Goal: Task Accomplishment & Management: Use online tool/utility

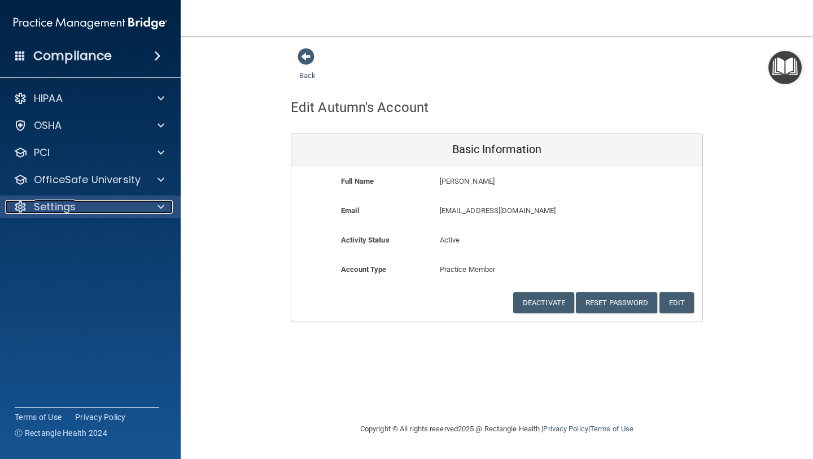
click at [62, 211] on p "Settings" at bounding box center [55, 207] width 42 height 14
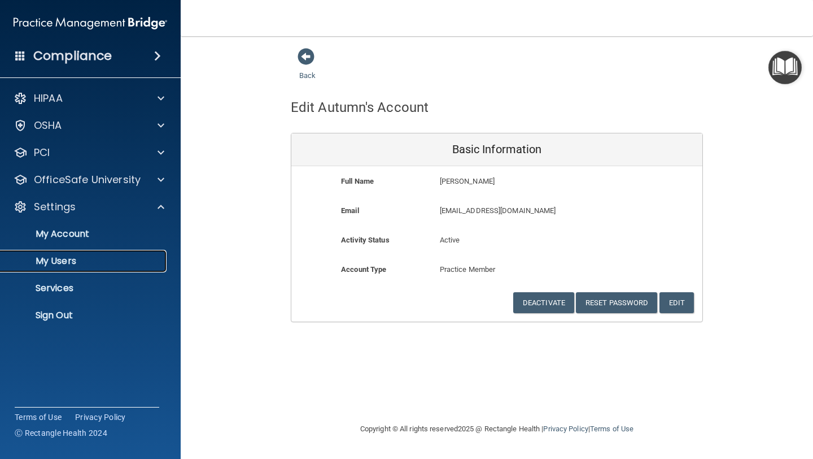
click at [55, 260] on p "My Users" at bounding box center [84, 260] width 154 height 11
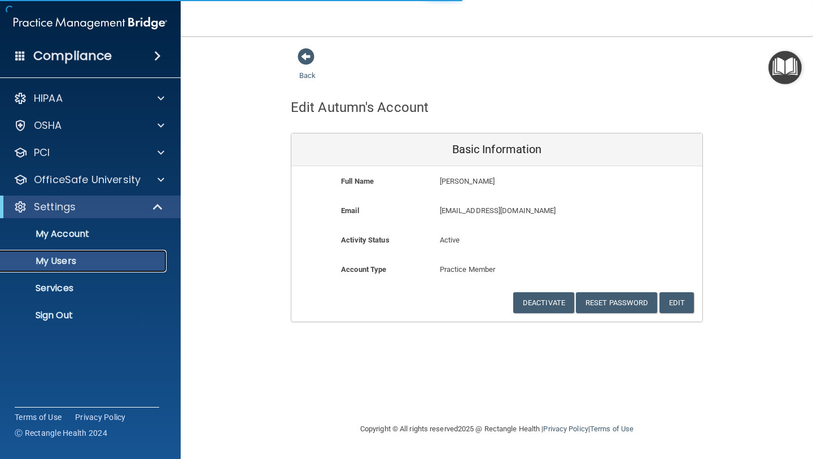
select select "20"
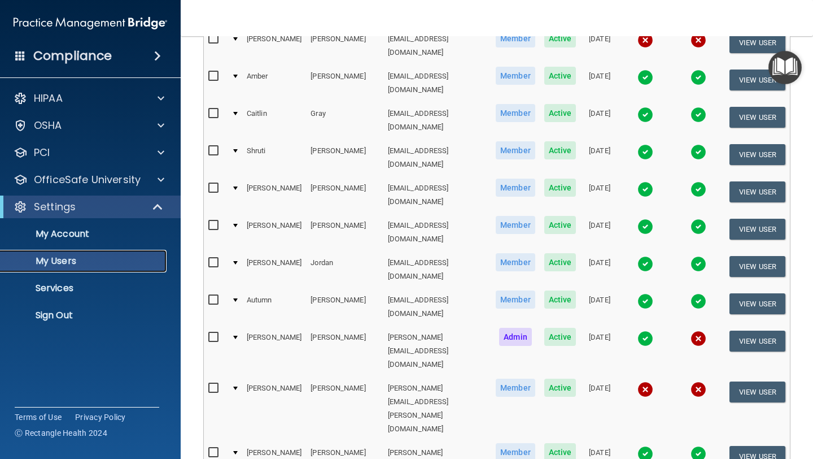
scroll to position [478, 0]
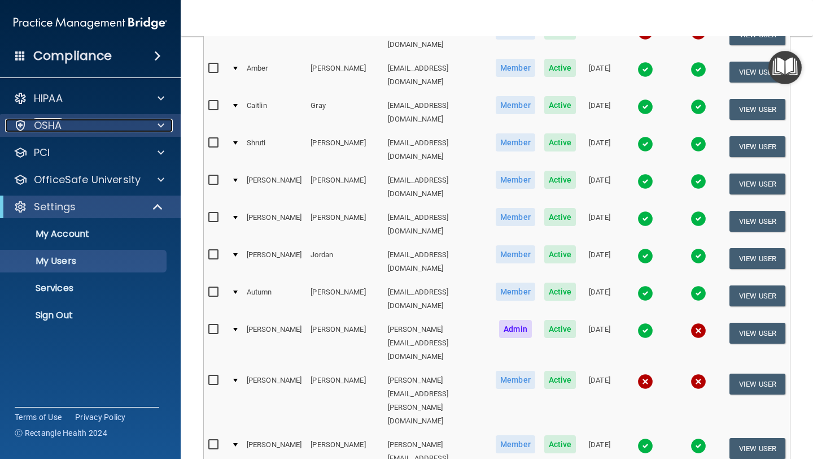
click at [80, 128] on div "OSHA" at bounding box center [75, 126] width 140 height 14
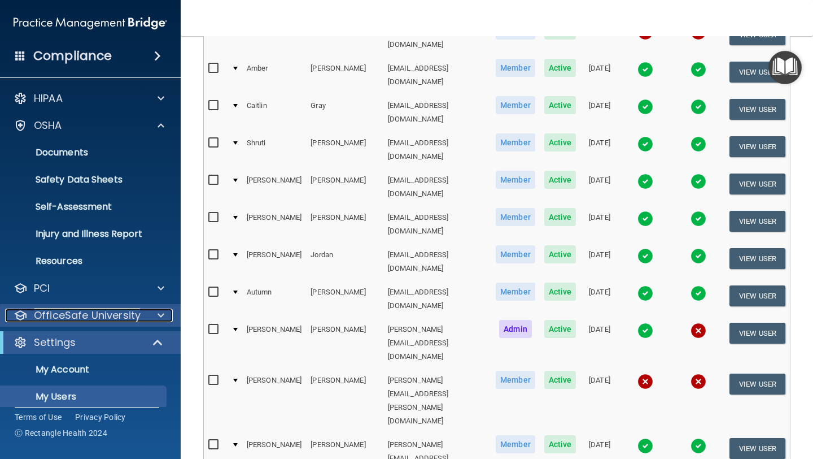
click at [83, 322] on p "OfficeSafe University" at bounding box center [87, 315] width 107 height 14
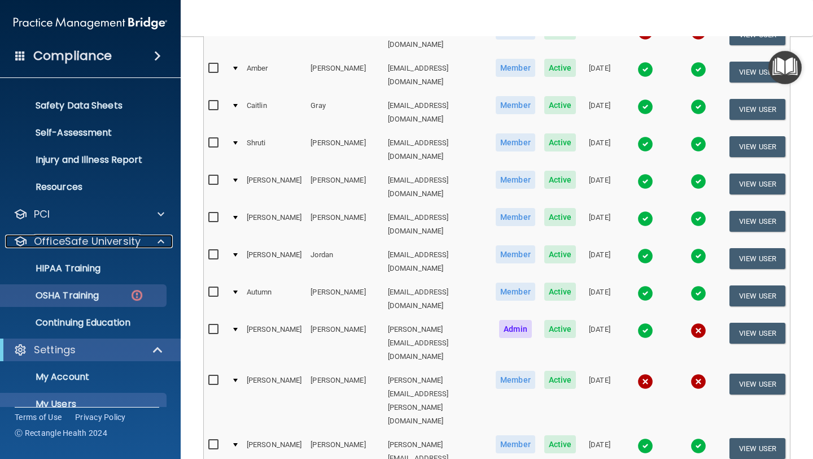
scroll to position [75, 0]
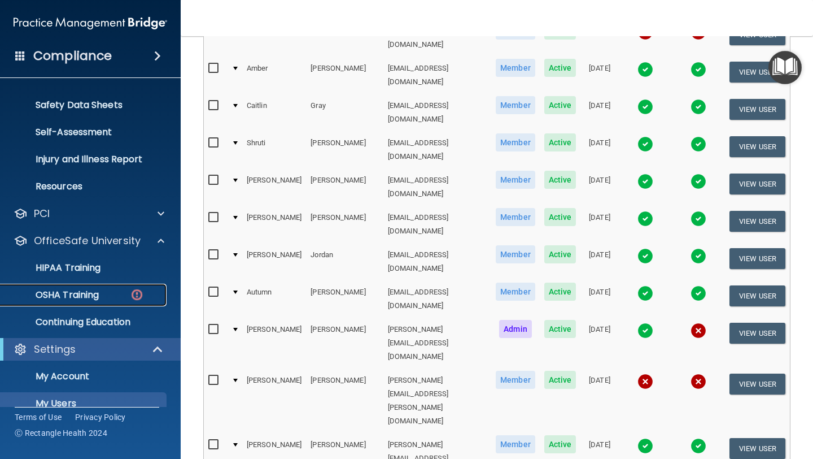
click at [71, 289] on p "OSHA Training" at bounding box center [52, 294] width 91 height 11
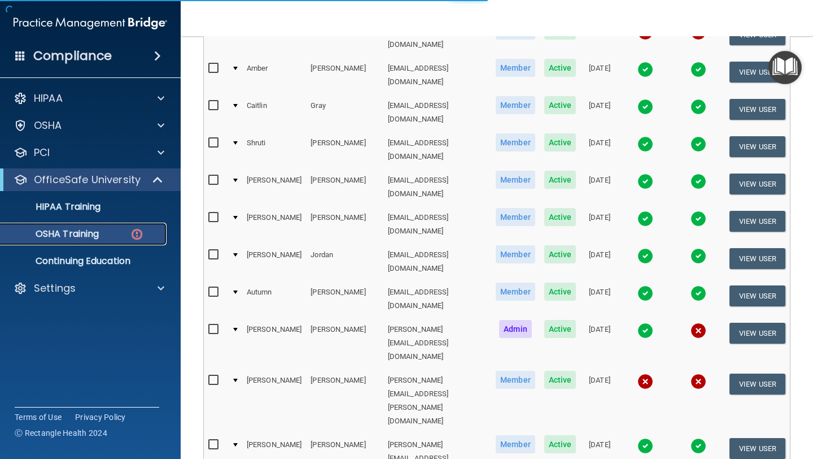
click at [88, 236] on p "OSHA Training" at bounding box center [52, 233] width 91 height 11
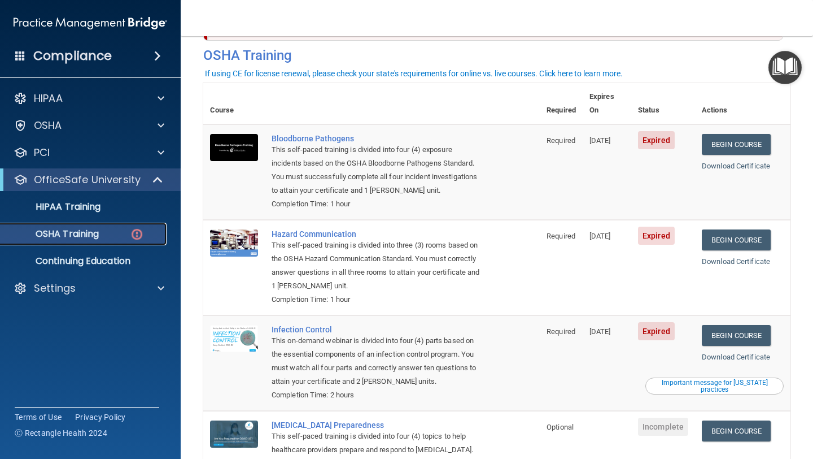
scroll to position [46, 0]
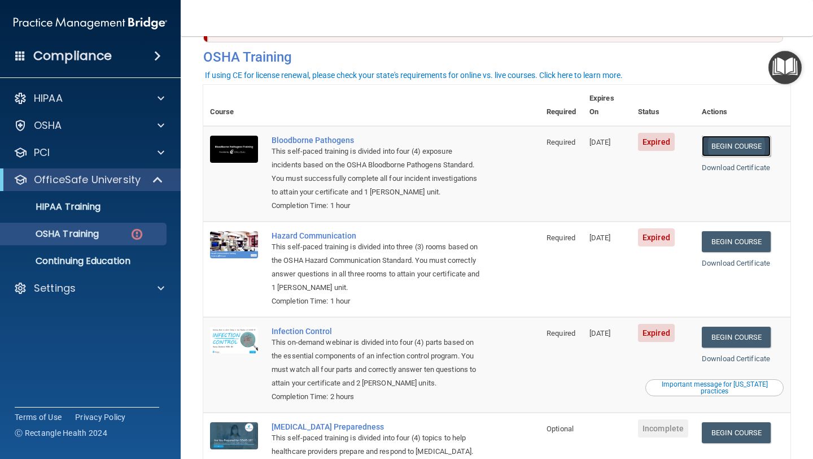
click at [740, 136] on link "Begin Course" at bounding box center [736, 146] width 69 height 21
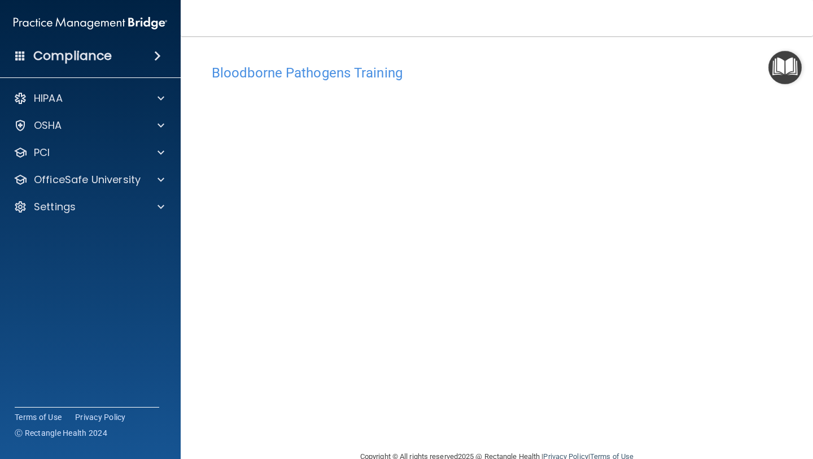
scroll to position [25, 0]
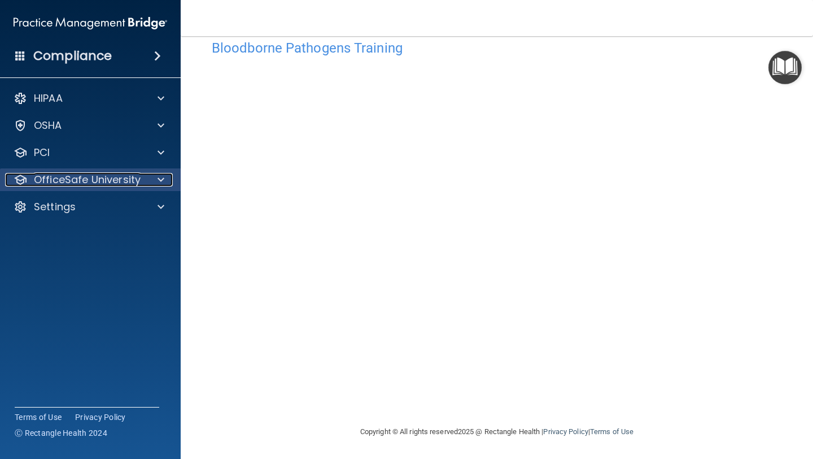
click at [91, 178] on p "OfficeSafe University" at bounding box center [87, 180] width 107 height 14
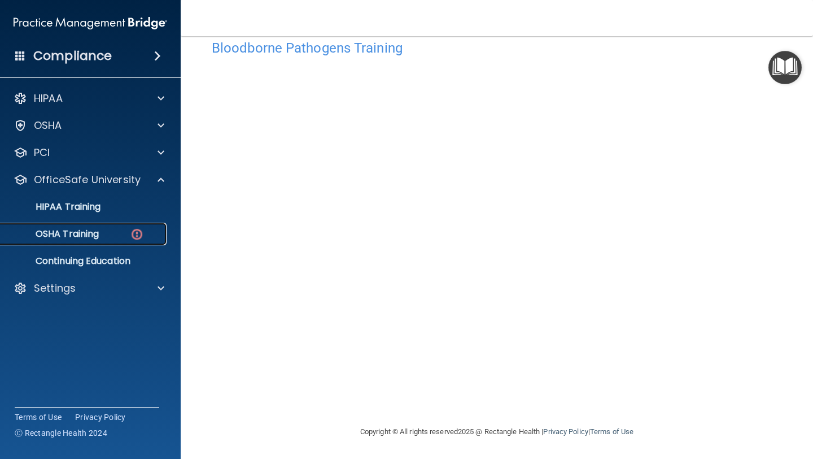
click at [71, 232] on p "OSHA Training" at bounding box center [52, 233] width 91 height 11
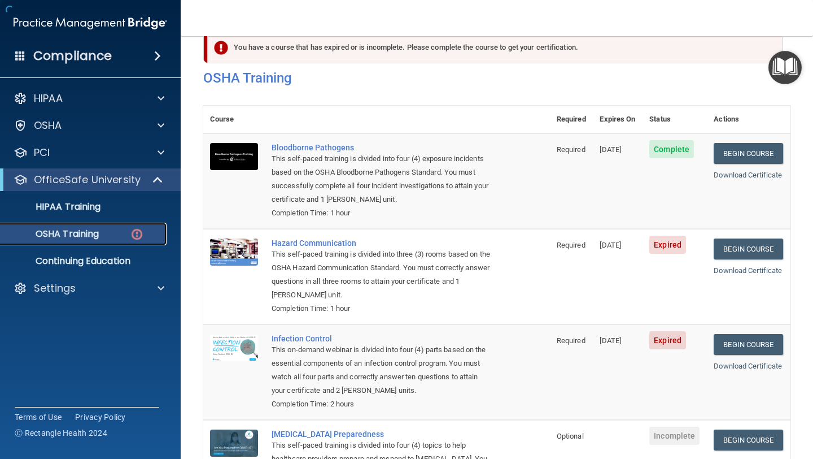
scroll to position [127, 0]
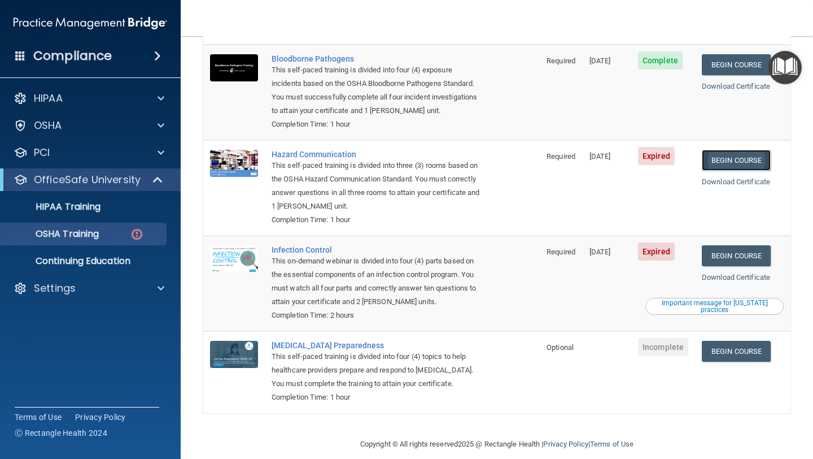
click at [748, 150] on link "Begin Course" at bounding box center [736, 160] width 69 height 21
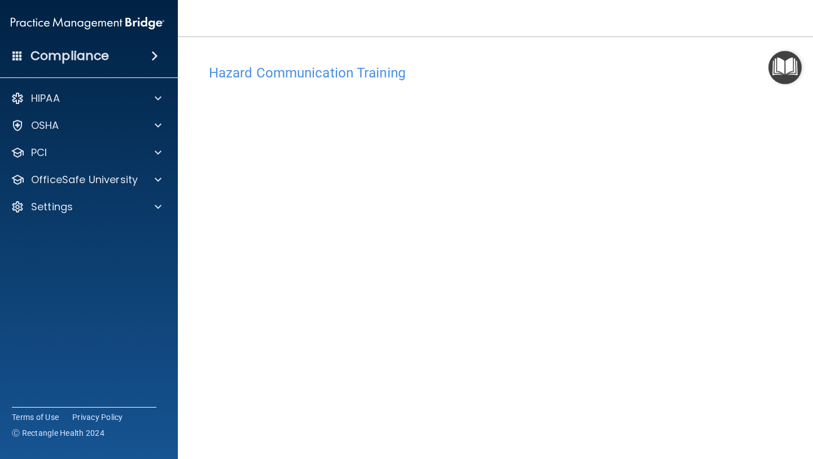
click at [774, 76] on img "Open Resource Center" at bounding box center [785, 67] width 33 height 33
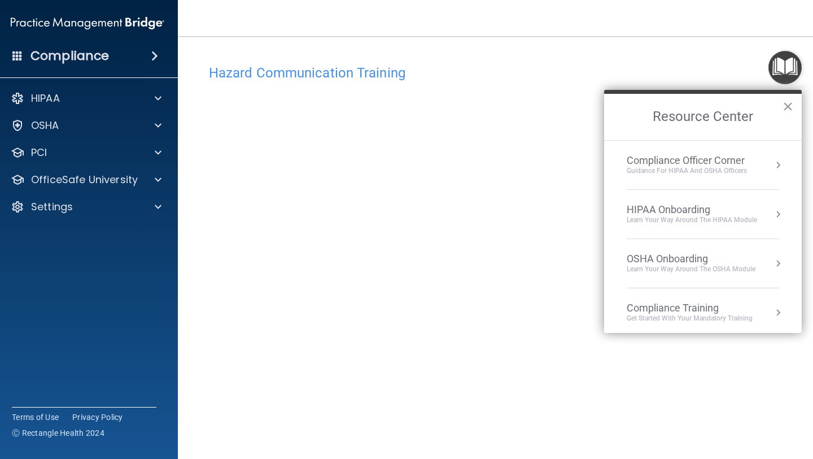
click at [783, 100] on button "×" at bounding box center [788, 106] width 11 height 18
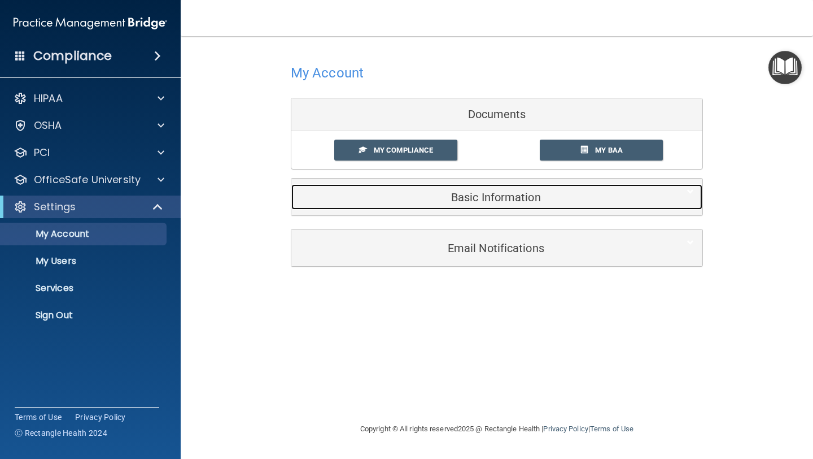
click at [476, 198] on h5 "Basic Information" at bounding box center [480, 197] width 360 height 12
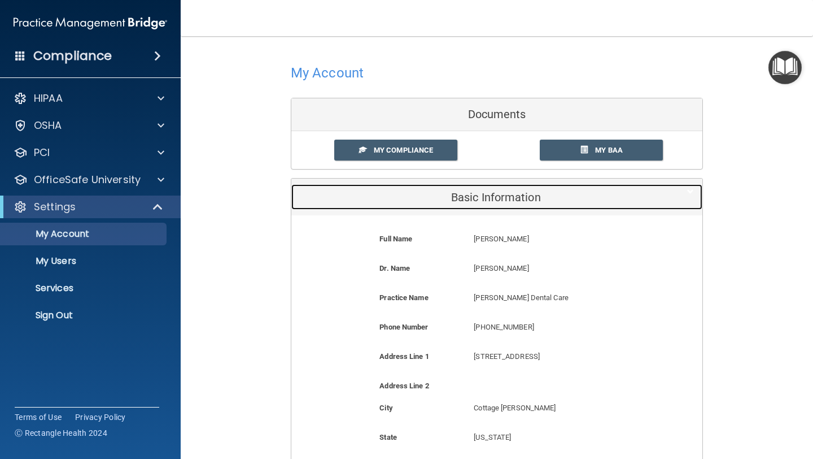
click at [476, 198] on h5 "Basic Information" at bounding box center [480, 197] width 360 height 12
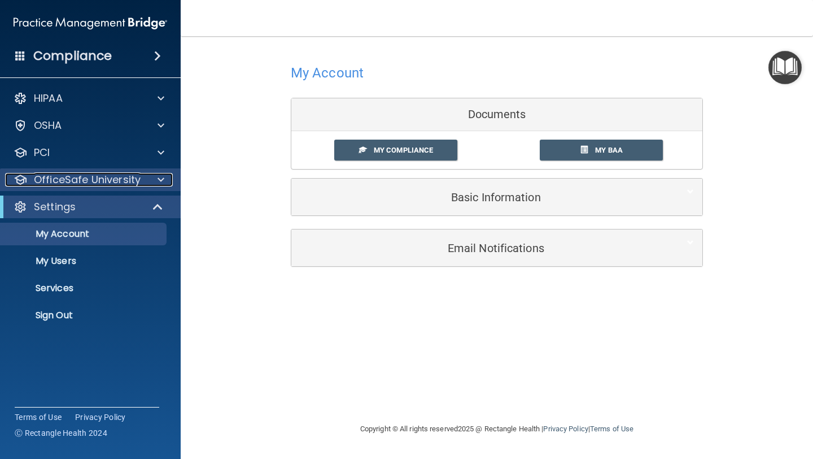
click at [80, 177] on p "OfficeSafe University" at bounding box center [87, 180] width 107 height 14
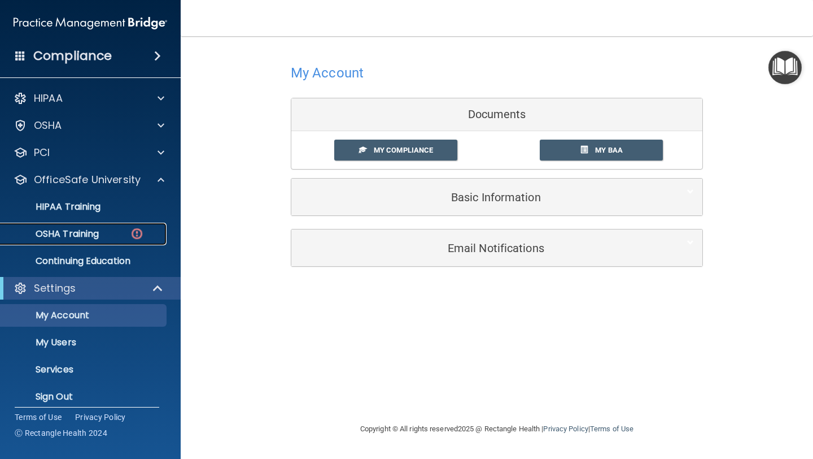
click at [70, 233] on p "OSHA Training" at bounding box center [52, 233] width 91 height 11
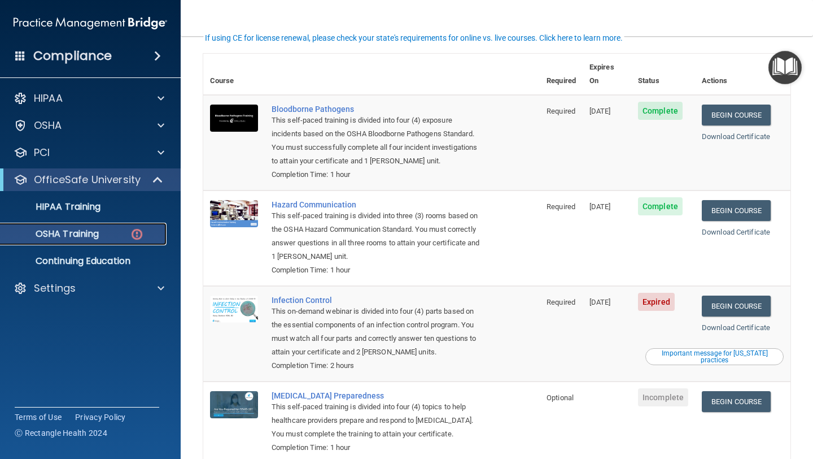
scroll to position [127, 0]
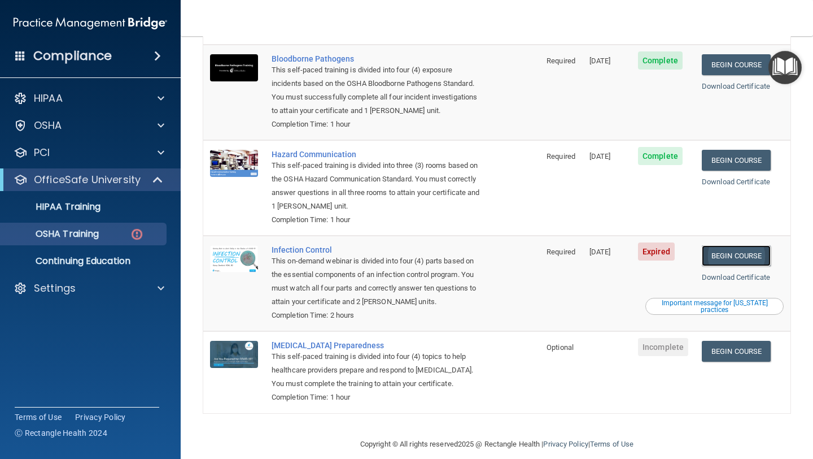
click at [730, 245] on link "Begin Course" at bounding box center [736, 255] width 69 height 21
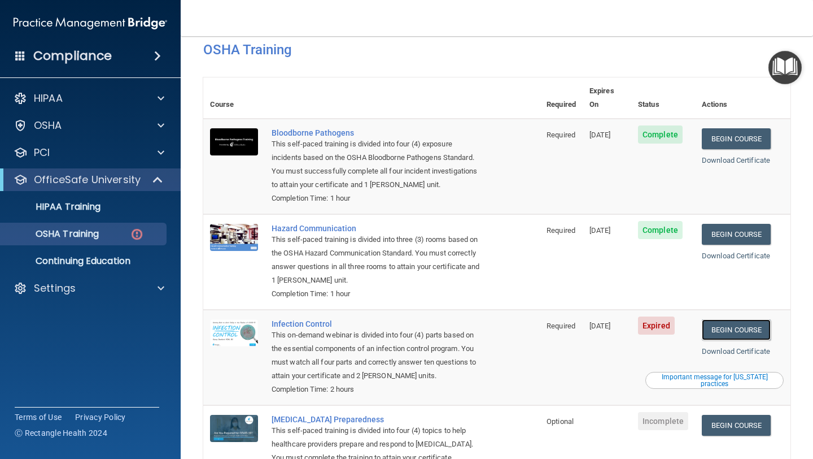
scroll to position [0, 0]
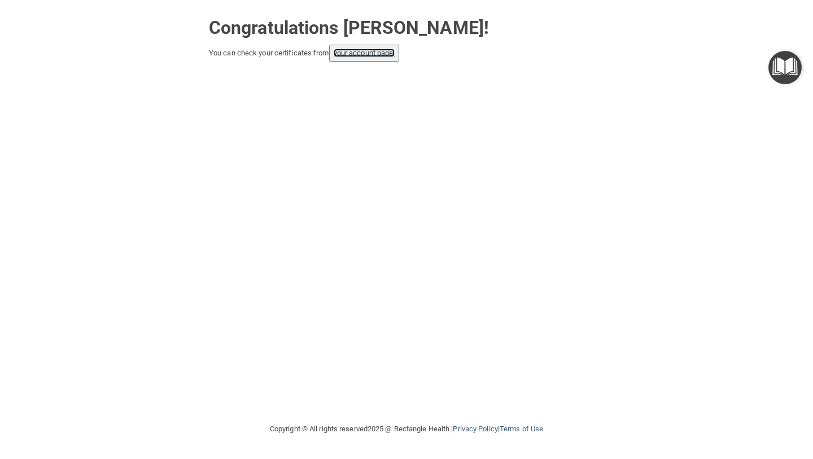
click at [368, 50] on link "your account page!" at bounding box center [365, 53] width 62 height 8
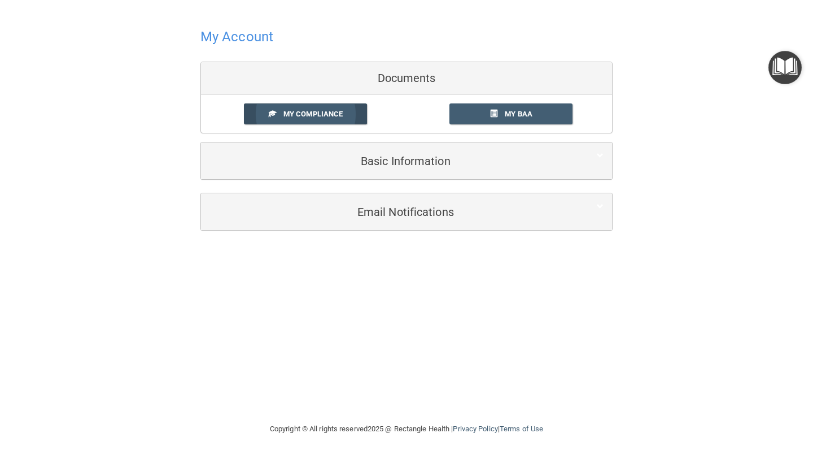
click at [303, 119] on link "My Compliance" at bounding box center [306, 113] width 124 height 21
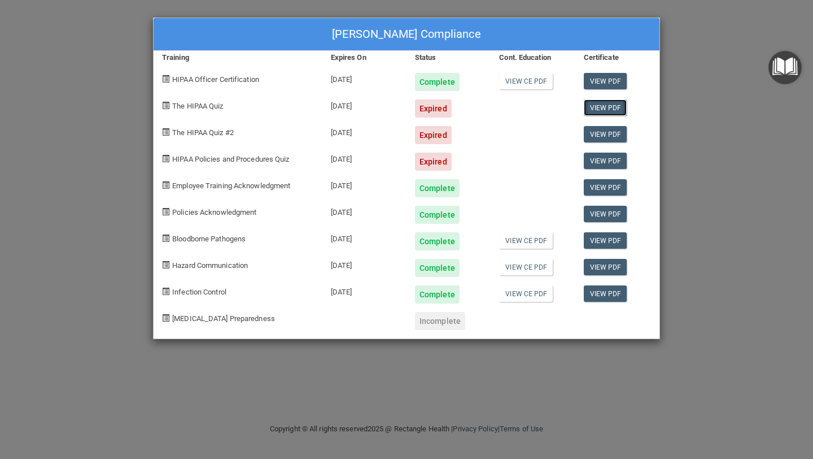
click at [599, 106] on link "View PDF" at bounding box center [605, 107] width 43 height 16
click at [713, 84] on div "Laura Keller's Compliance Training Expires On Status Cont. Education Certificat…" at bounding box center [406, 229] width 813 height 459
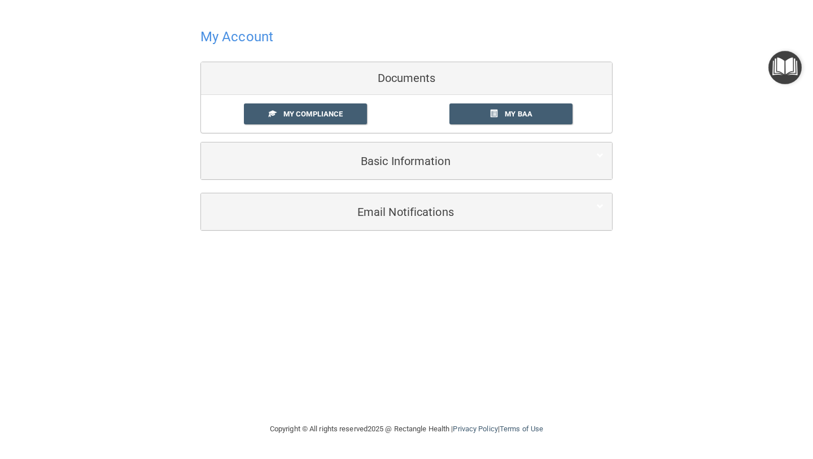
click at [230, 36] on h4 "My Account" at bounding box center [236, 36] width 73 height 15
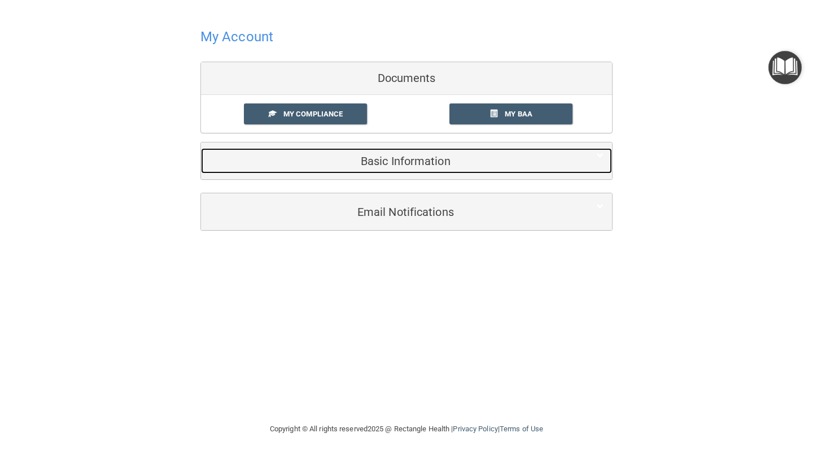
click at [386, 156] on h5 "Basic Information" at bounding box center [390, 161] width 360 height 12
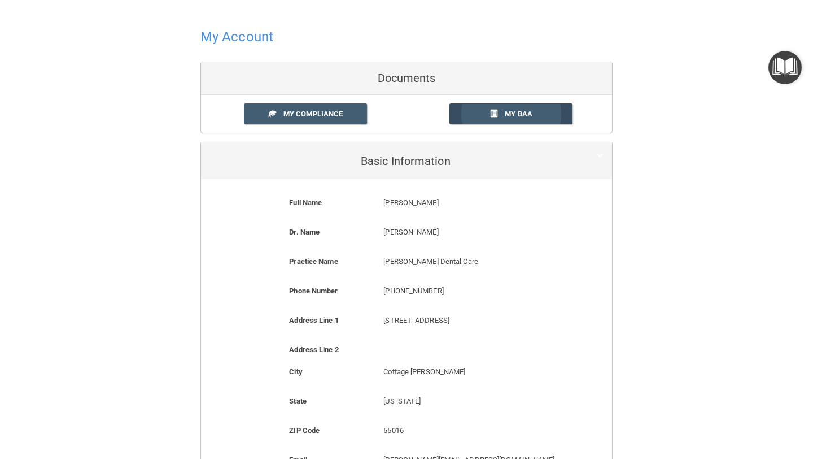
click at [481, 116] on link "My BAA" at bounding box center [512, 113] width 124 height 21
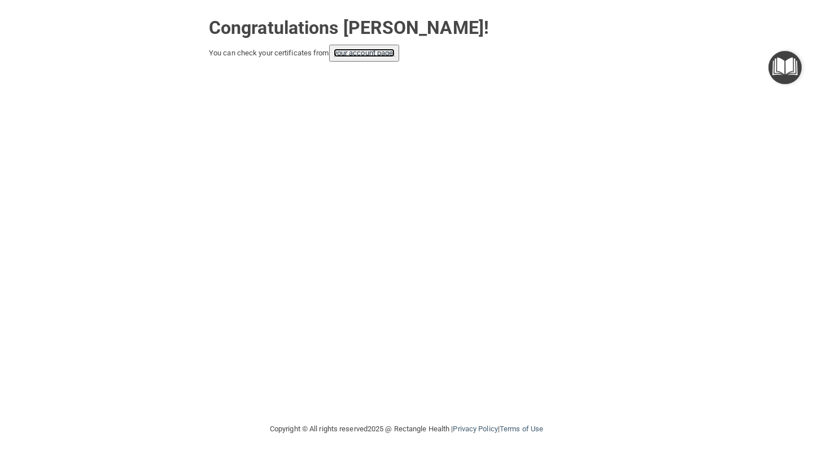
click at [368, 51] on link "your account page!" at bounding box center [365, 53] width 62 height 8
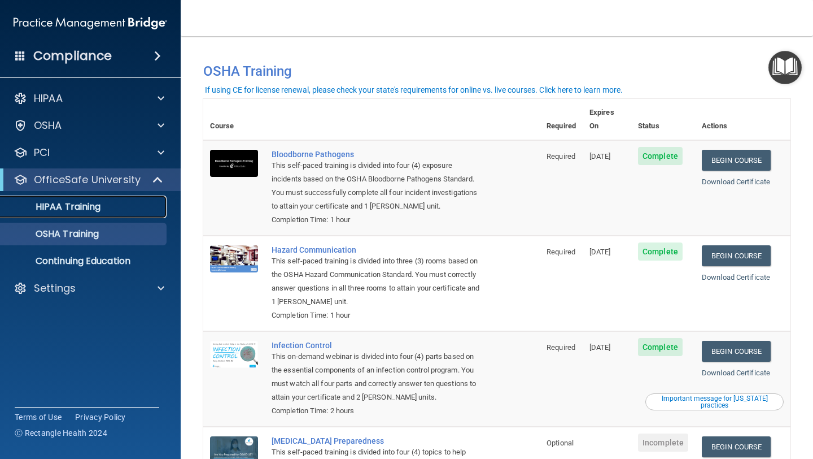
click at [68, 202] on p "HIPAA Training" at bounding box center [53, 206] width 93 height 11
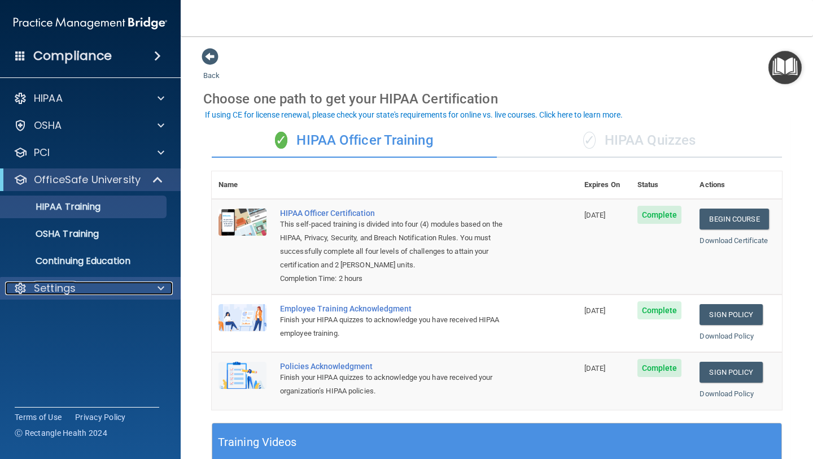
click at [67, 291] on p "Settings" at bounding box center [55, 288] width 42 height 14
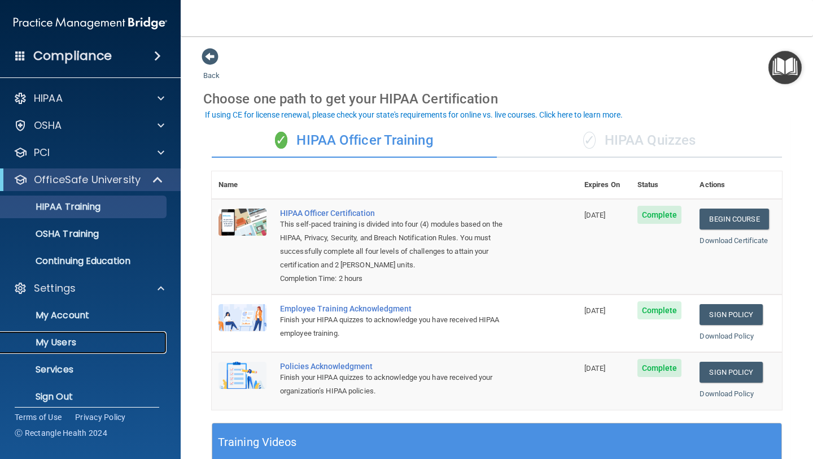
click at [62, 339] on p "My Users" at bounding box center [84, 342] width 154 height 11
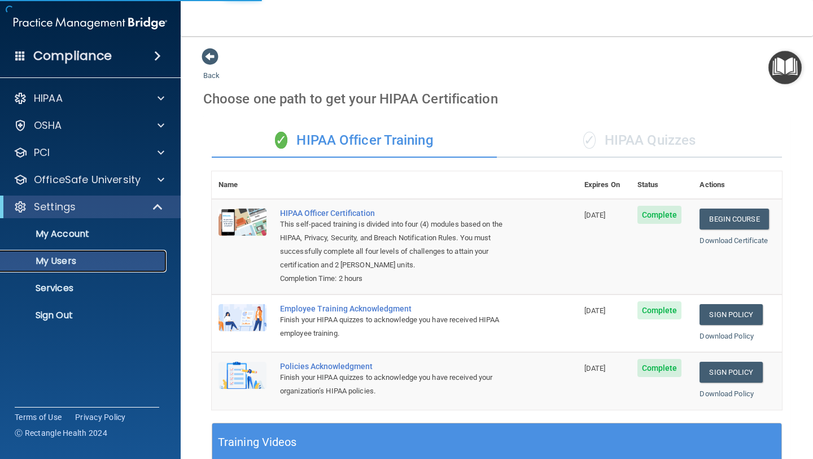
select select "20"
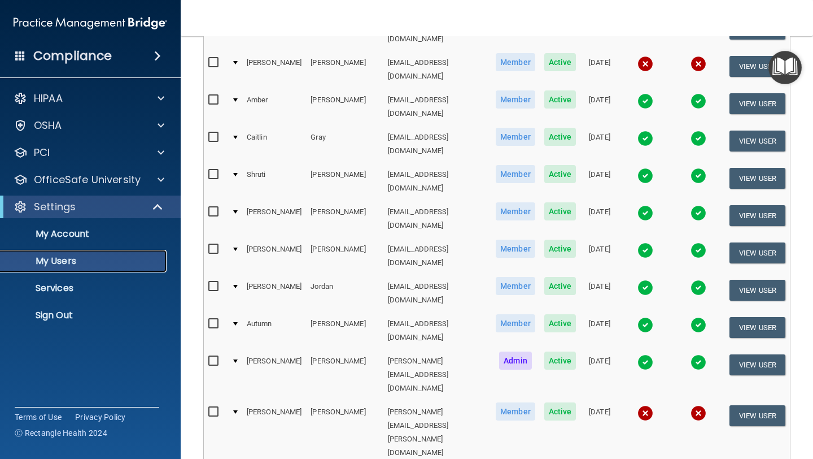
scroll to position [451, 0]
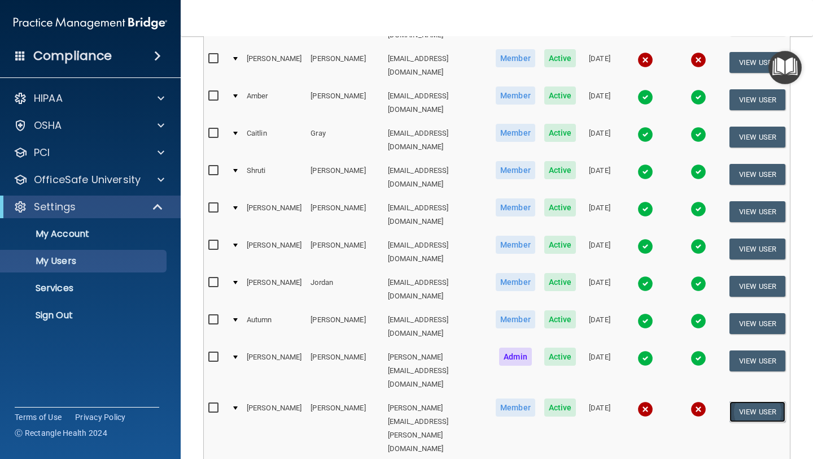
click at [752, 401] on button "View User" at bounding box center [758, 411] width 56 height 21
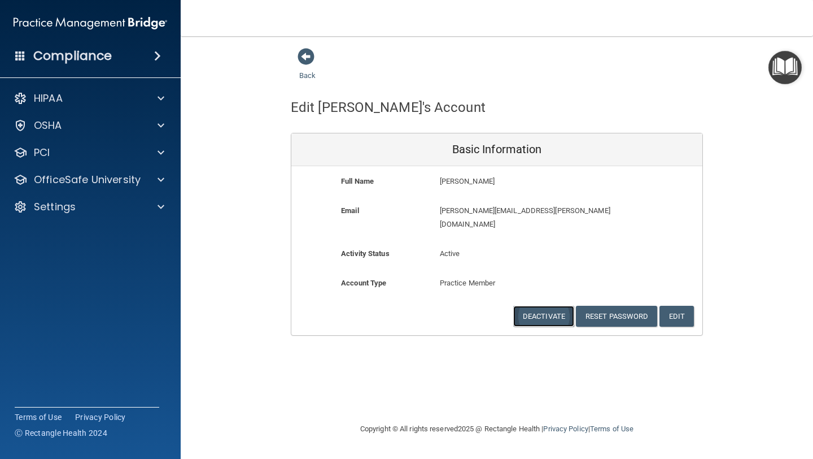
click at [543, 306] on button "Deactivate" at bounding box center [543, 316] width 61 height 21
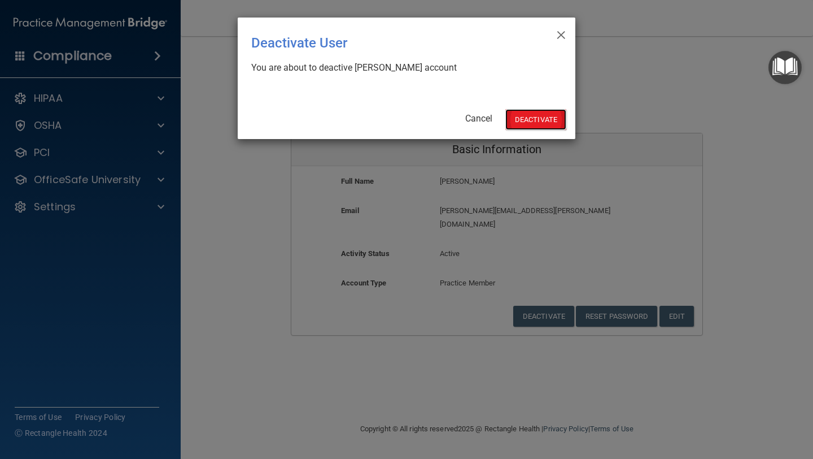
click at [525, 124] on button "Deactivate" at bounding box center [535, 119] width 61 height 21
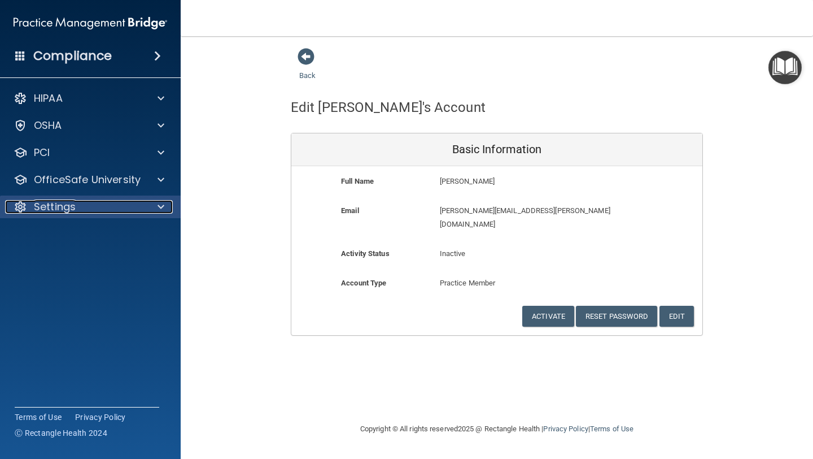
click at [54, 206] on p "Settings" at bounding box center [55, 207] width 42 height 14
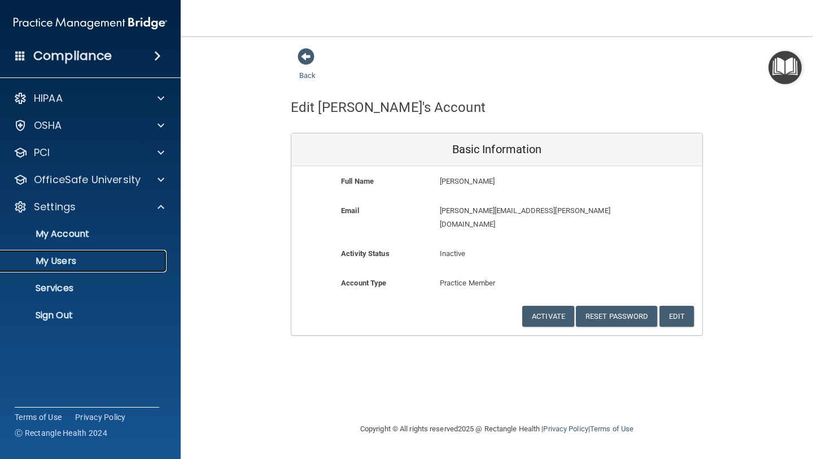
click at [61, 261] on p "My Users" at bounding box center [84, 260] width 154 height 11
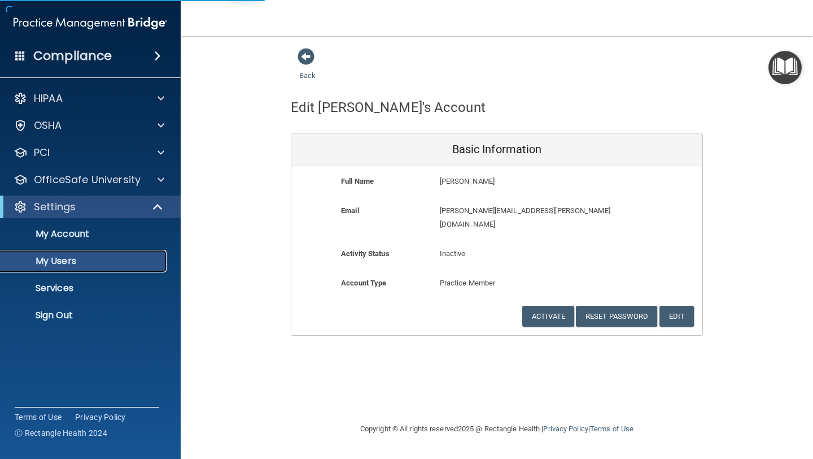
select select "20"
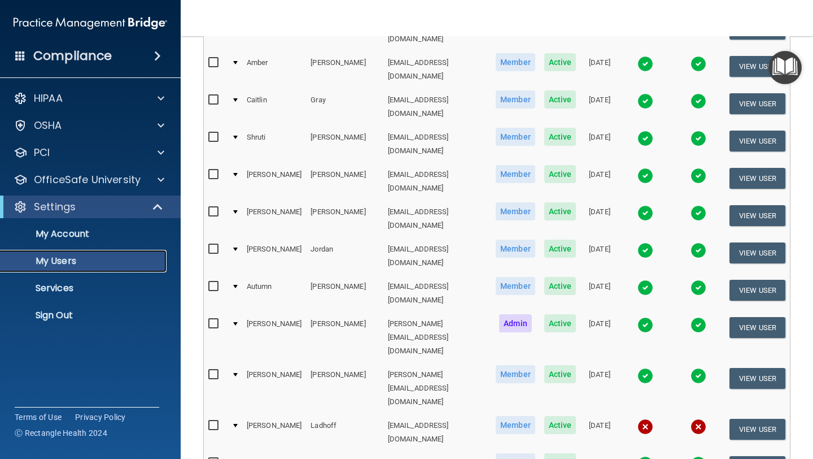
scroll to position [485, 0]
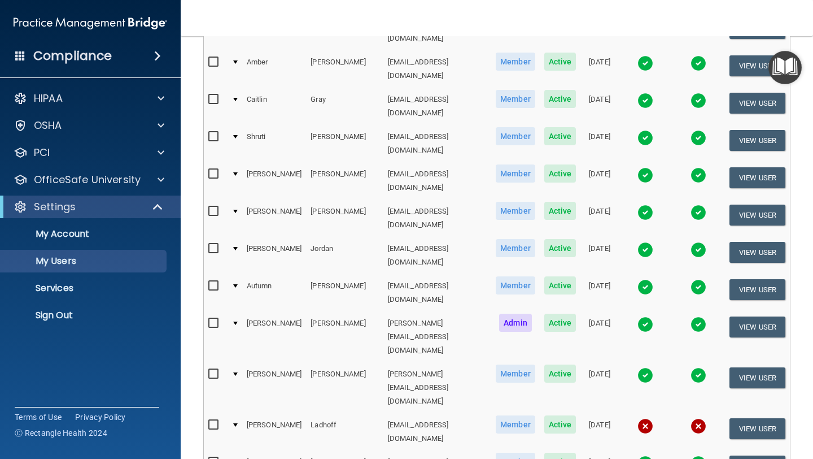
select select "20"
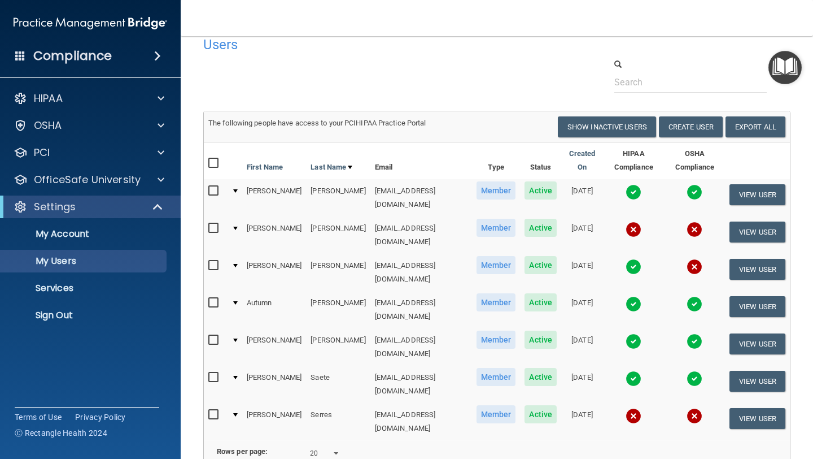
scroll to position [11, 0]
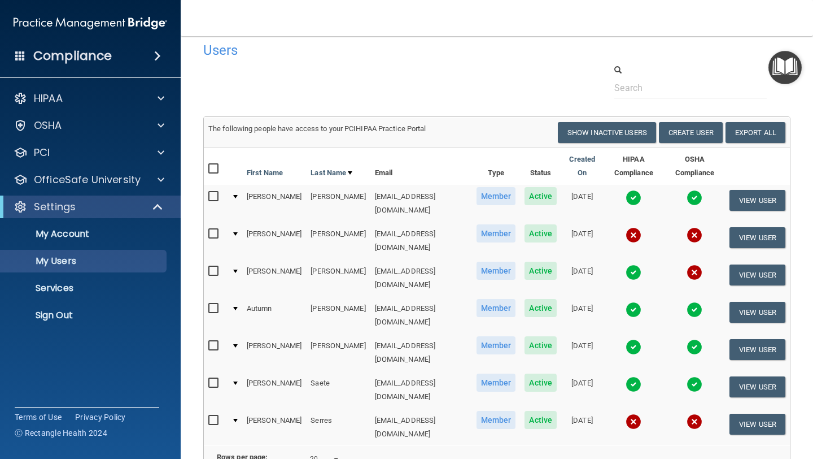
click at [211, 416] on input "checkbox" at bounding box center [214, 420] width 13 height 9
checkbox input "true"
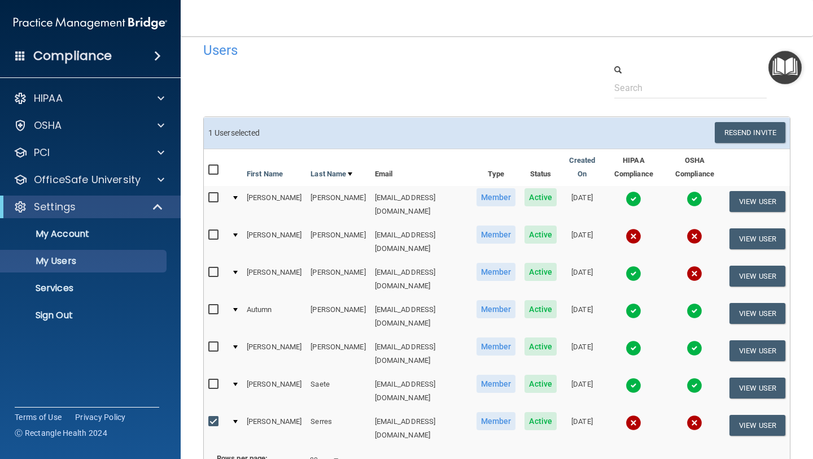
click at [215, 268] on input "checkbox" at bounding box center [214, 272] width 13 height 9
checkbox input "true"
click at [215, 223] on td at bounding box center [215, 241] width 23 height 37
click at [215, 230] on input "checkbox" at bounding box center [214, 234] width 13 height 9
checkbox input "true"
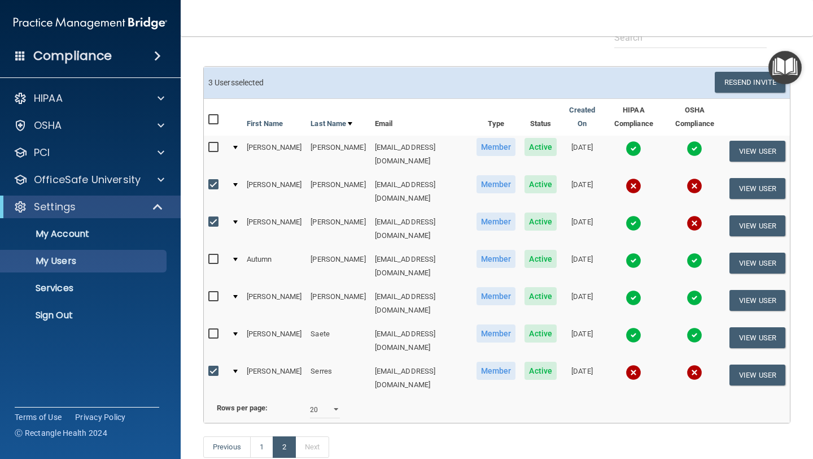
scroll to position [78, 0]
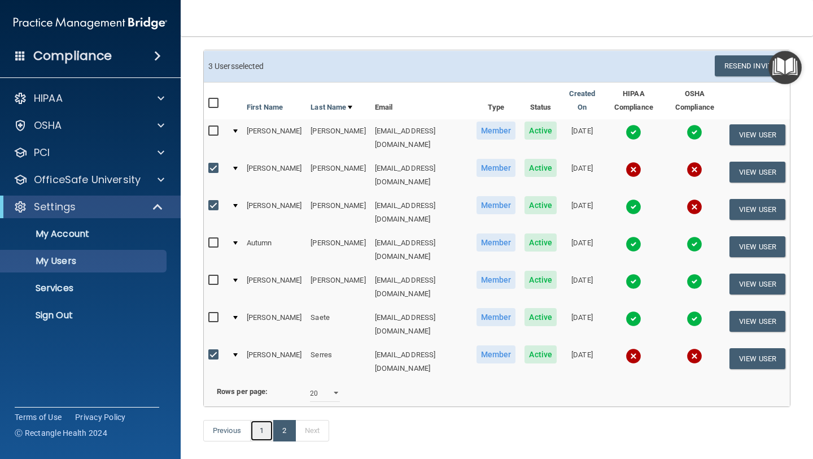
click at [264, 420] on link "1" at bounding box center [261, 430] width 23 height 21
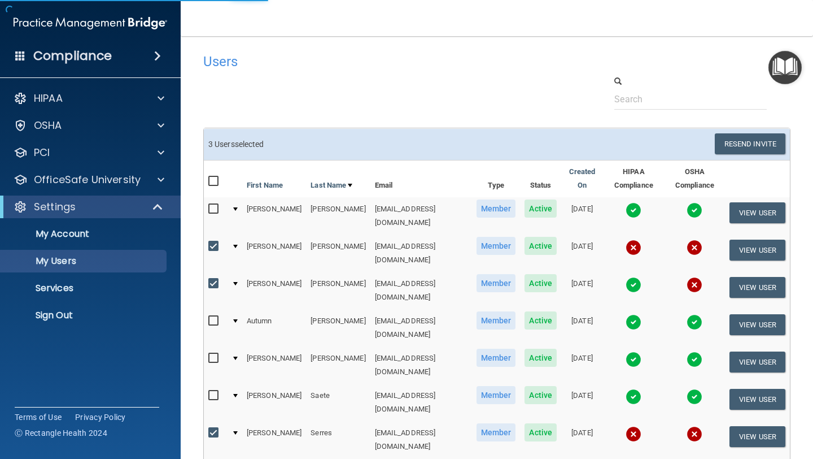
select select "20"
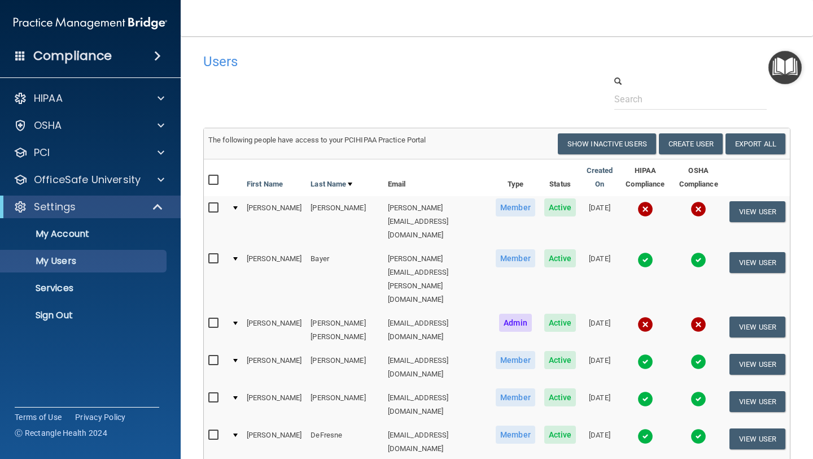
click at [212, 207] on input "checkbox" at bounding box center [214, 207] width 13 height 9
checkbox input "true"
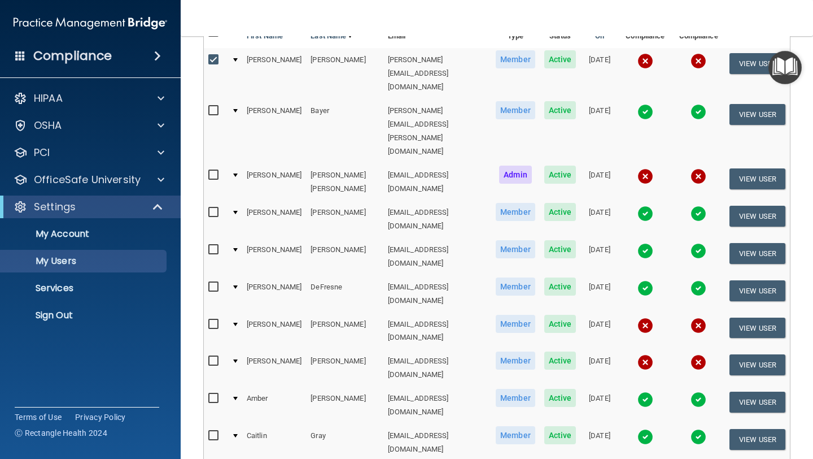
scroll to position [150, 0]
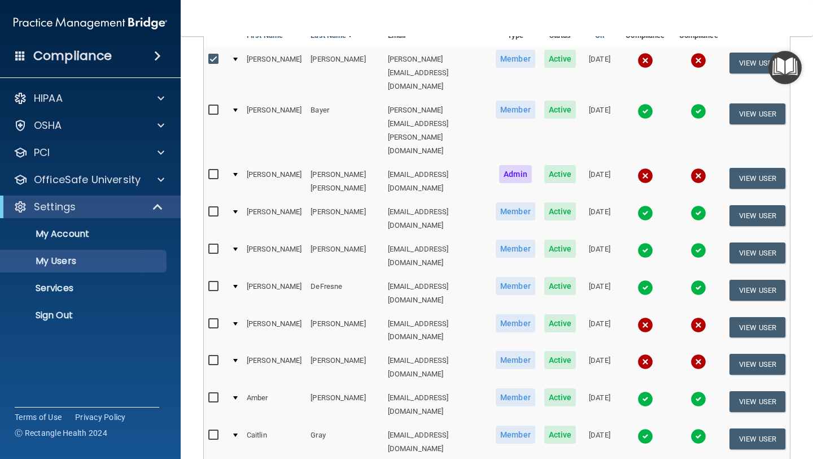
click at [213, 319] on input "checkbox" at bounding box center [214, 323] width 13 height 9
checkbox input "true"
click at [213, 356] on input "checkbox" at bounding box center [214, 360] width 13 height 9
checkbox input "true"
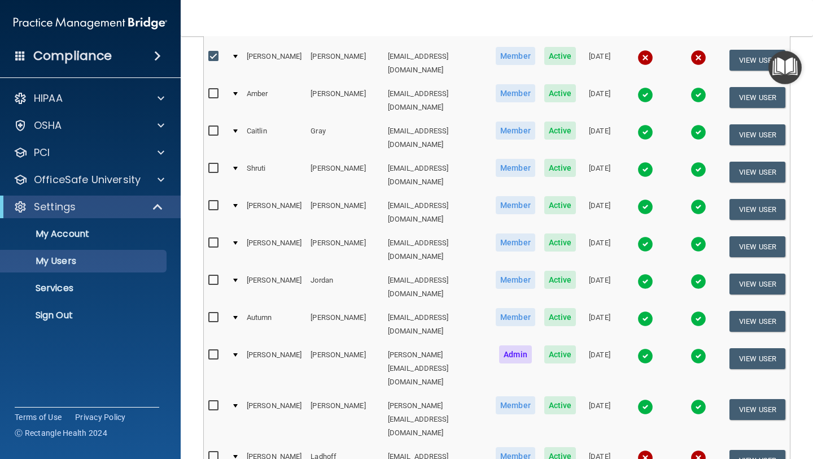
scroll to position [455, 0]
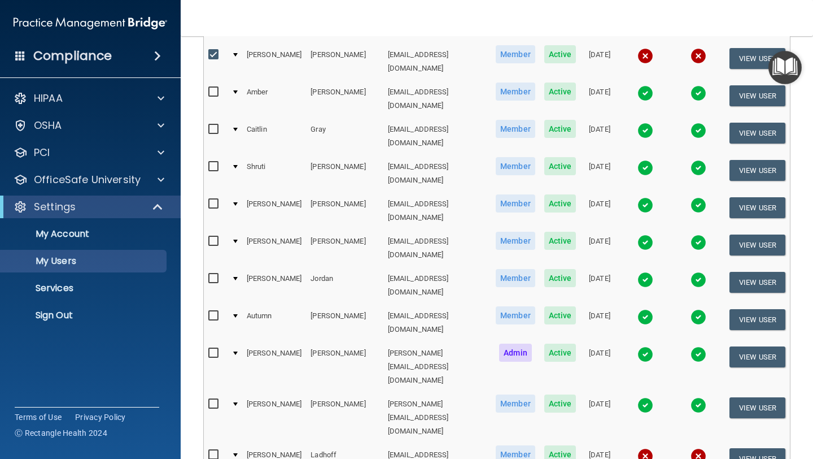
click at [212, 450] on input "checkbox" at bounding box center [214, 454] width 13 height 9
checkbox input "true"
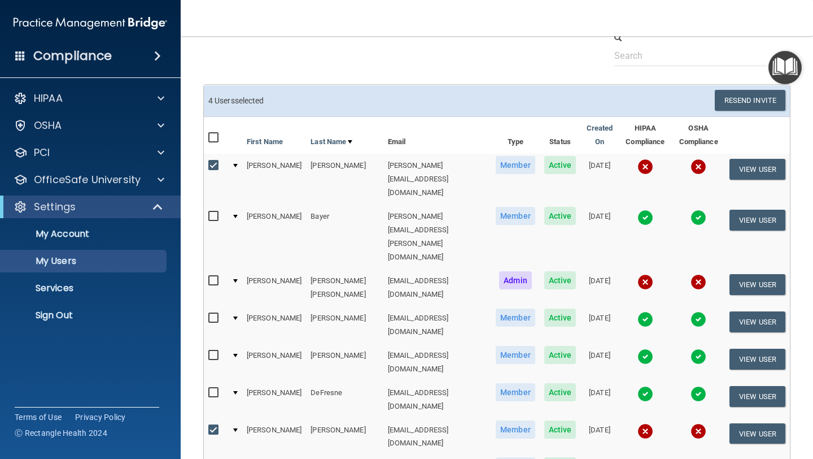
scroll to position [42, 0]
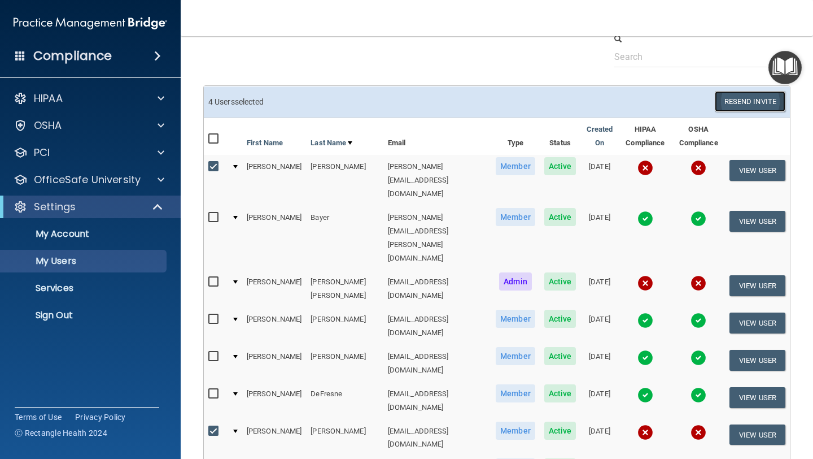
click at [753, 102] on button "Resend Invite" at bounding box center [750, 101] width 71 height 21
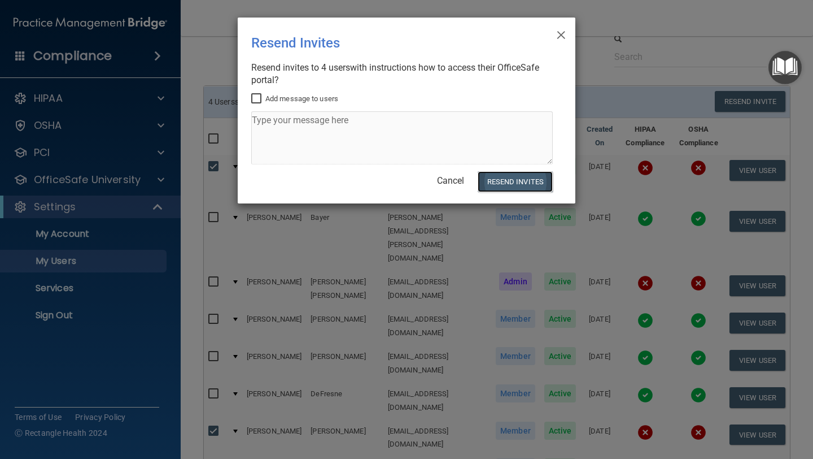
click at [504, 182] on button "Resend Invites" at bounding box center [515, 181] width 75 height 21
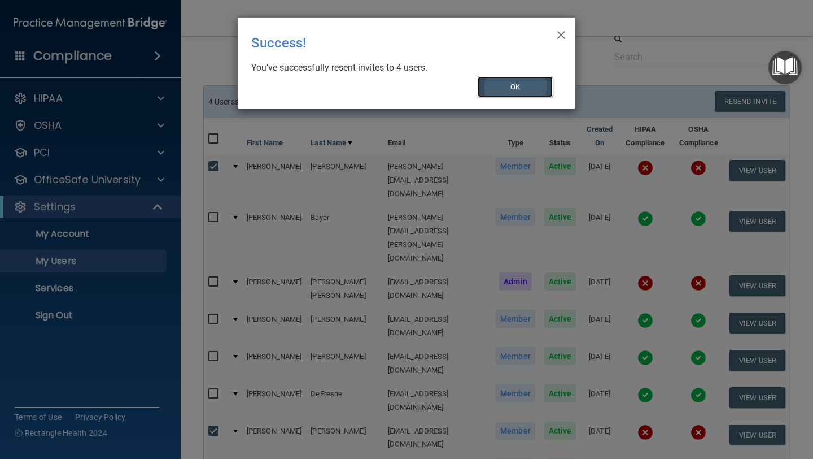
click at [512, 82] on button "OK" at bounding box center [516, 86] width 76 height 21
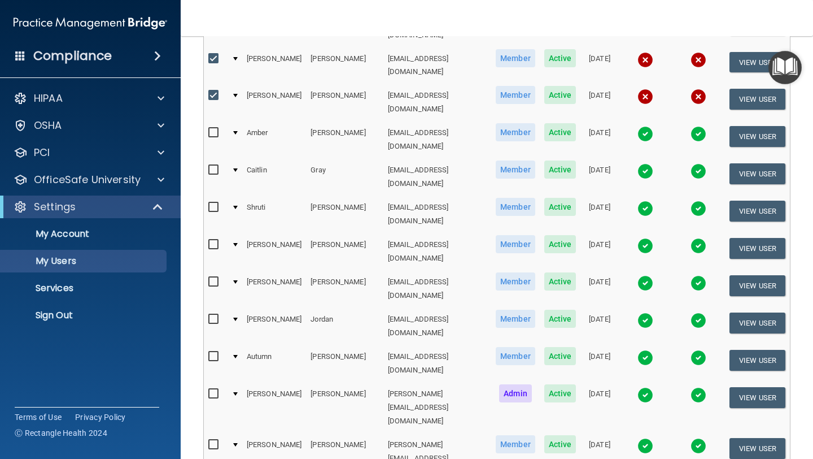
scroll to position [489, 0]
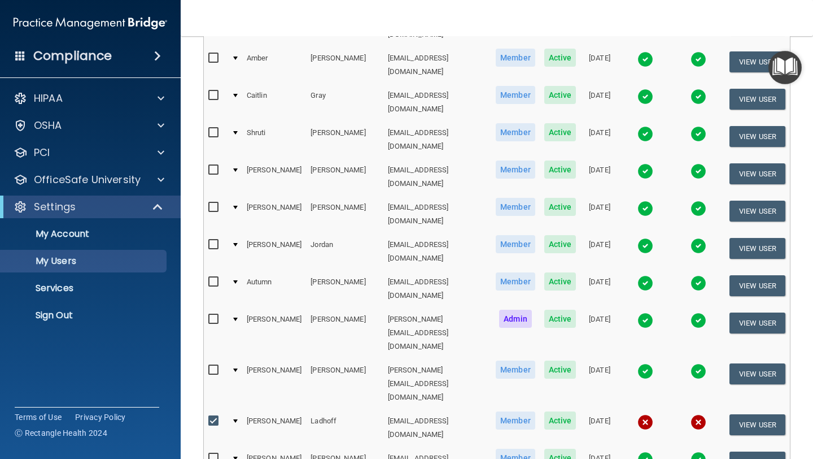
select select "20"
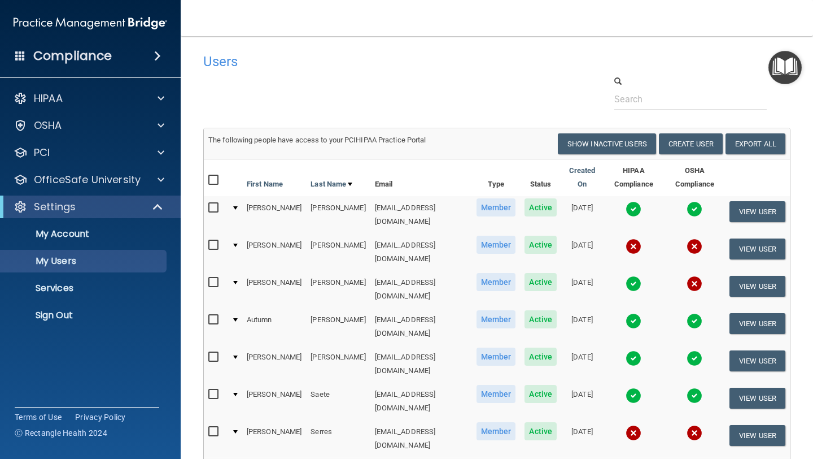
click at [212, 241] on input "checkbox" at bounding box center [214, 245] width 13 height 9
checkbox input "true"
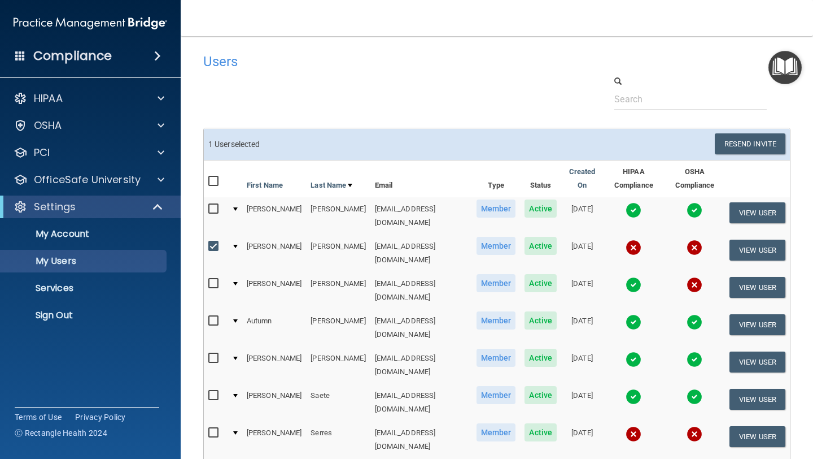
click at [211, 279] on input "checkbox" at bounding box center [214, 283] width 13 height 9
checkbox input "true"
click at [216, 428] on input "checkbox" at bounding box center [214, 432] width 13 height 9
checkbox input "true"
click at [757, 139] on button "Resend Invite" at bounding box center [750, 143] width 71 height 21
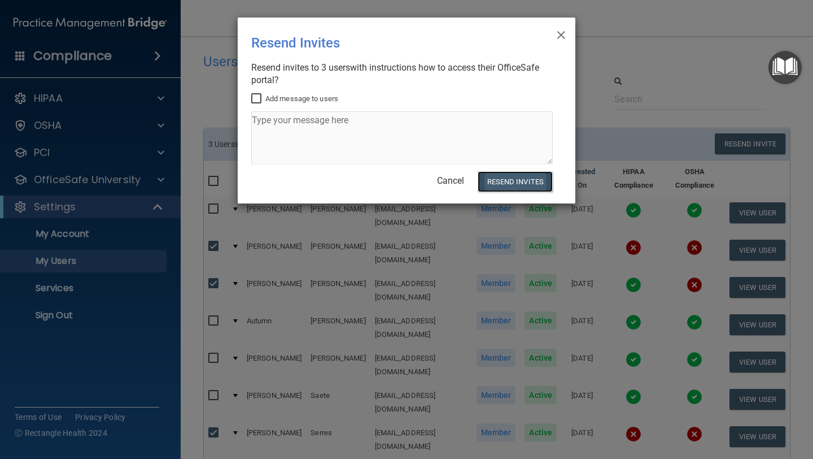
click at [504, 181] on button "Resend Invites" at bounding box center [515, 181] width 75 height 21
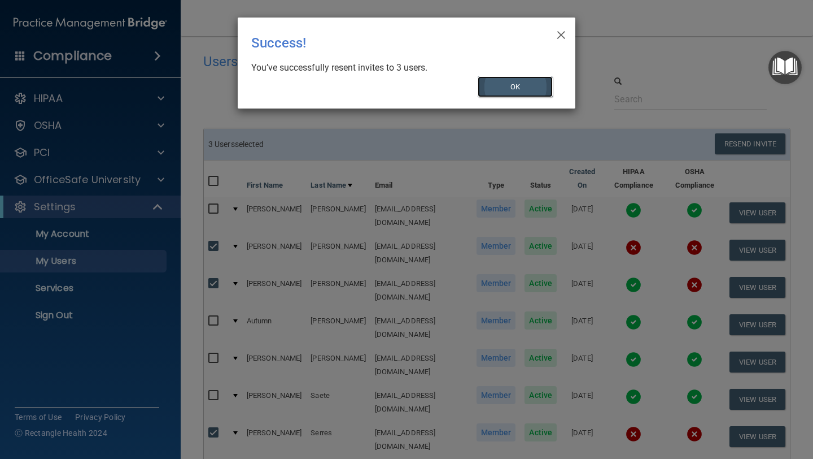
click at [508, 88] on button "OK" at bounding box center [516, 86] width 76 height 21
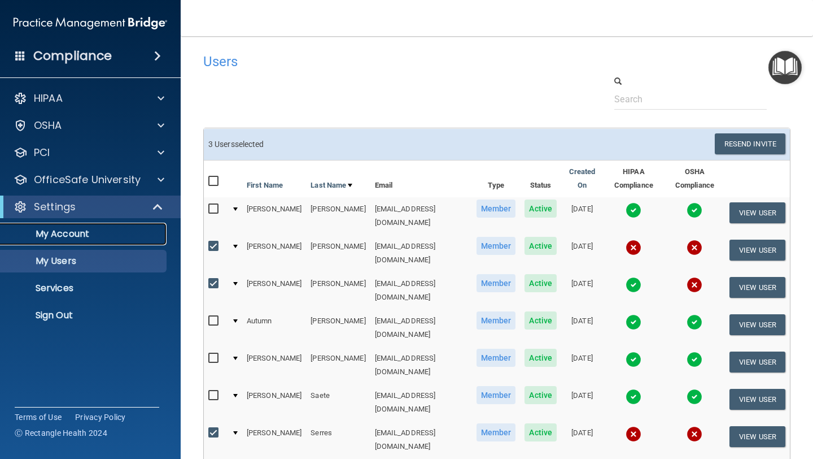
click at [54, 229] on p "My Account" at bounding box center [84, 233] width 154 height 11
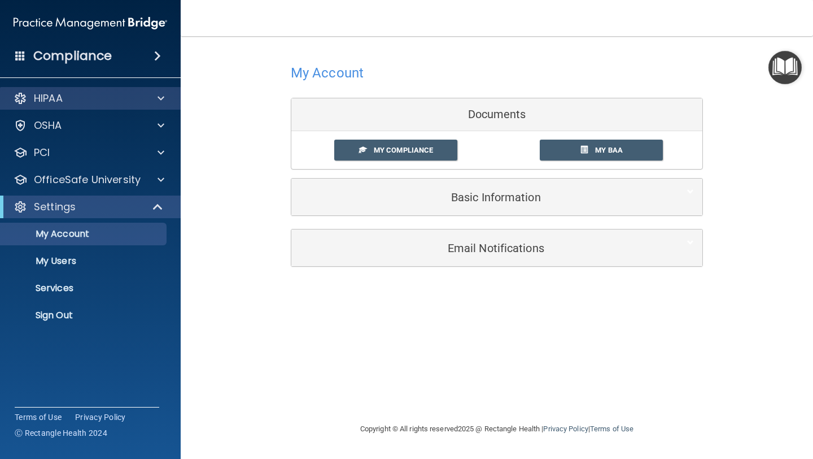
click at [55, 106] on div "HIPAA" at bounding box center [90, 98] width 181 height 23
click at [70, 52] on h4 "Compliance" at bounding box center [72, 56] width 79 height 16
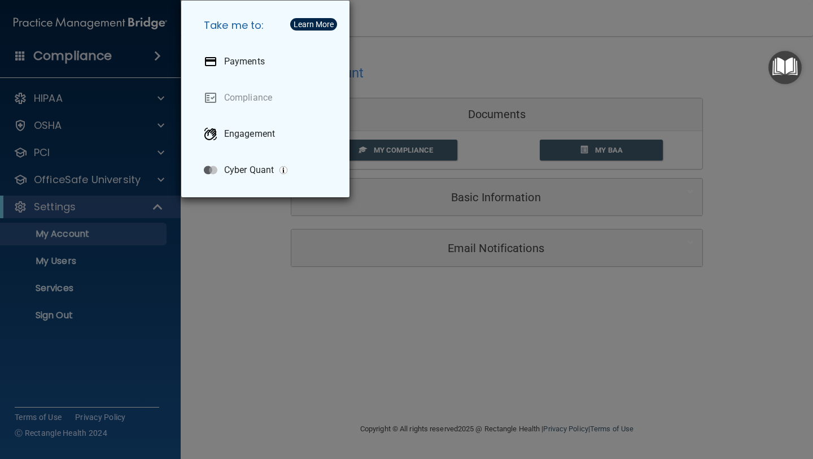
click at [71, 57] on div "Take me to: Payments Compliance Engagement Cyber Quant" at bounding box center [406, 229] width 813 height 459
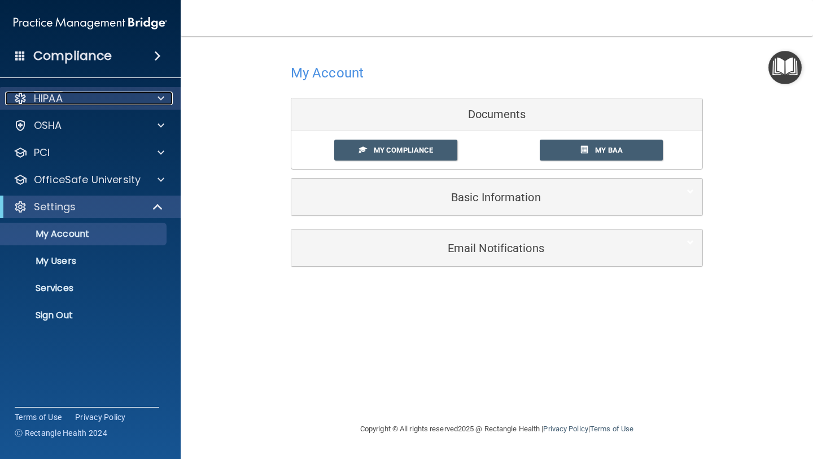
click at [66, 95] on div "HIPAA" at bounding box center [75, 98] width 140 height 14
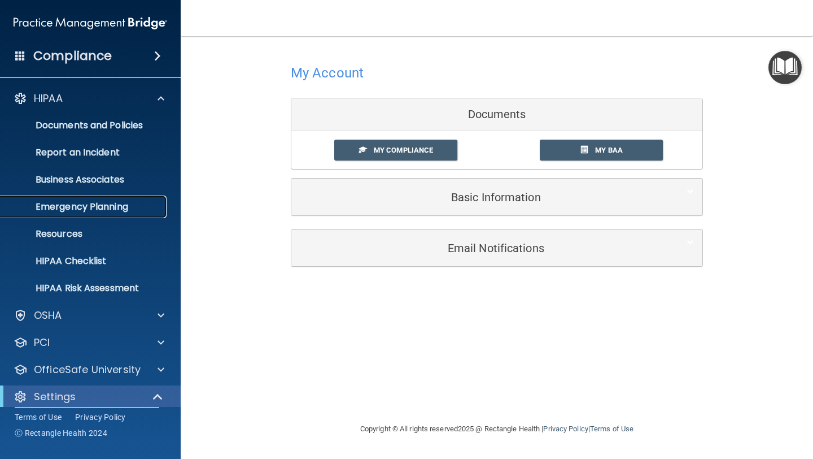
click at [66, 206] on p "Emergency Planning" at bounding box center [84, 206] width 154 height 11
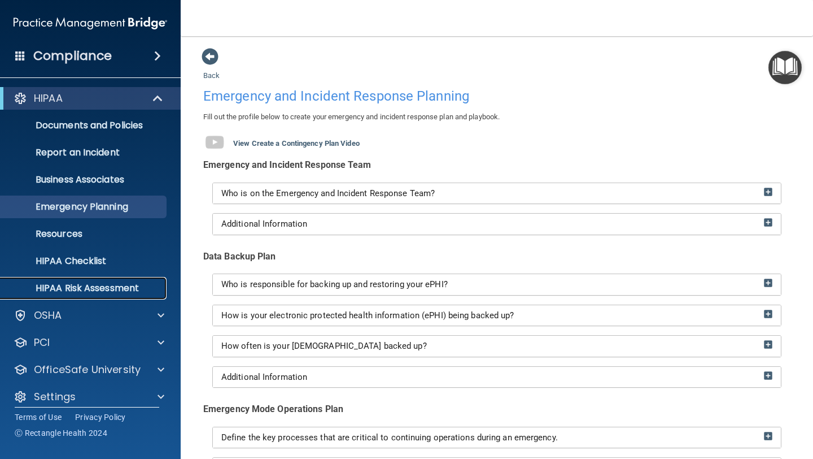
click at [76, 289] on p "HIPAA Risk Assessment" at bounding box center [84, 287] width 154 height 11
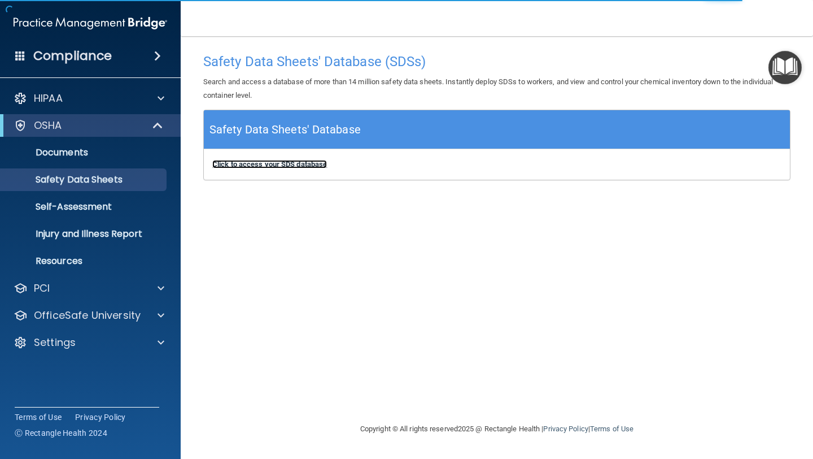
click at [256, 168] on b "Click to access your SDS database" at bounding box center [269, 164] width 115 height 8
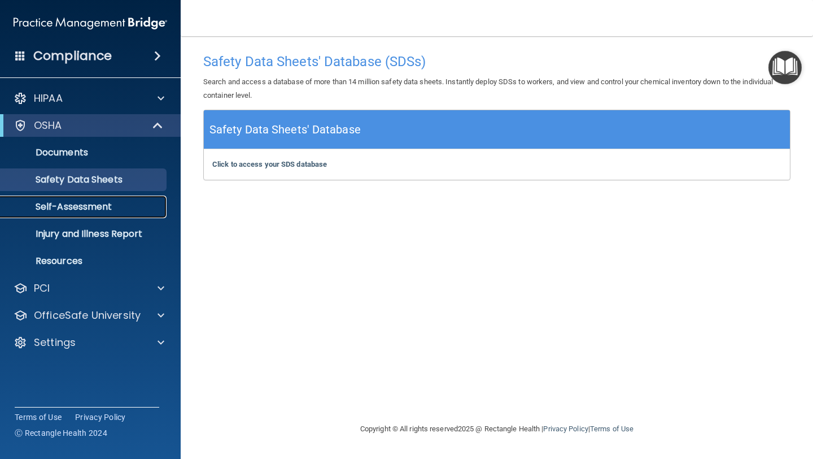
click at [80, 204] on p "Self-Assessment" at bounding box center [84, 206] width 154 height 11
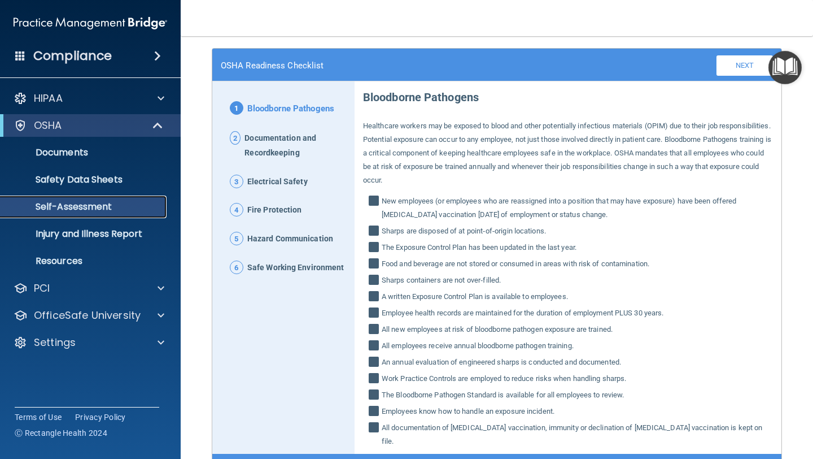
scroll to position [65, 0]
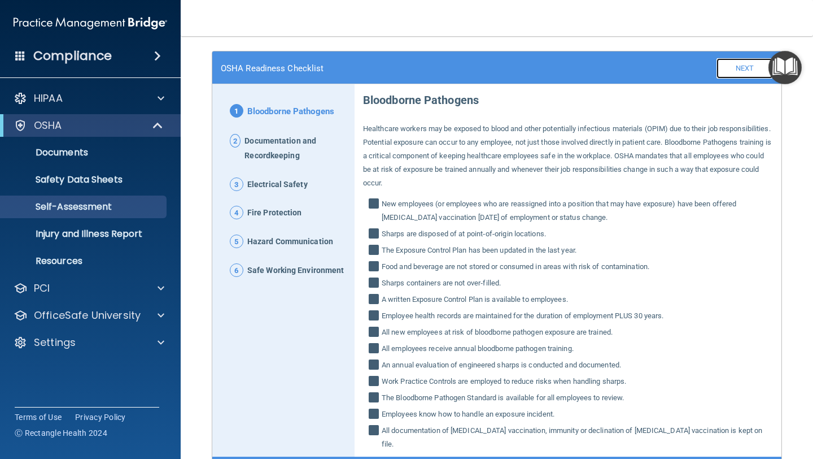
click at [738, 68] on link "Next" at bounding box center [745, 68] width 56 height 20
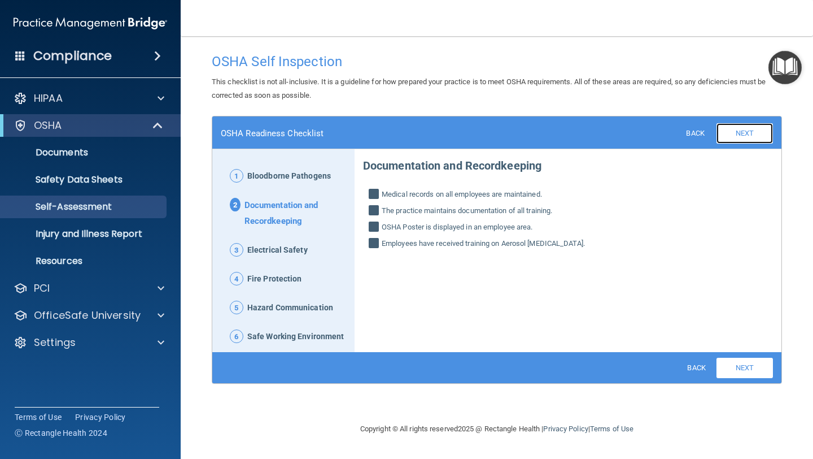
scroll to position [0, 0]
click at [739, 130] on link "Next" at bounding box center [745, 133] width 56 height 20
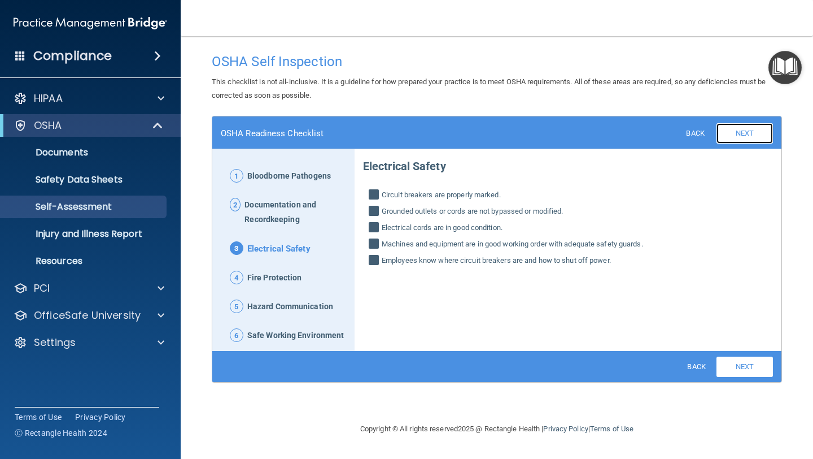
click at [742, 129] on link "Next" at bounding box center [745, 133] width 56 height 20
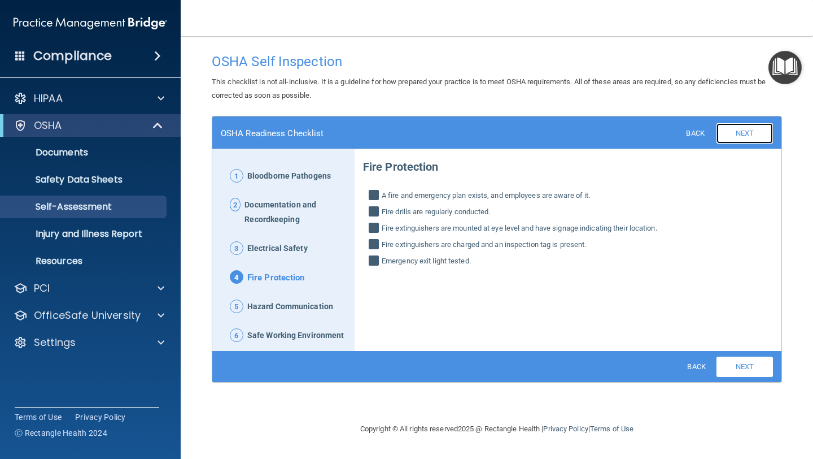
click at [743, 130] on link "Next" at bounding box center [745, 133] width 56 height 20
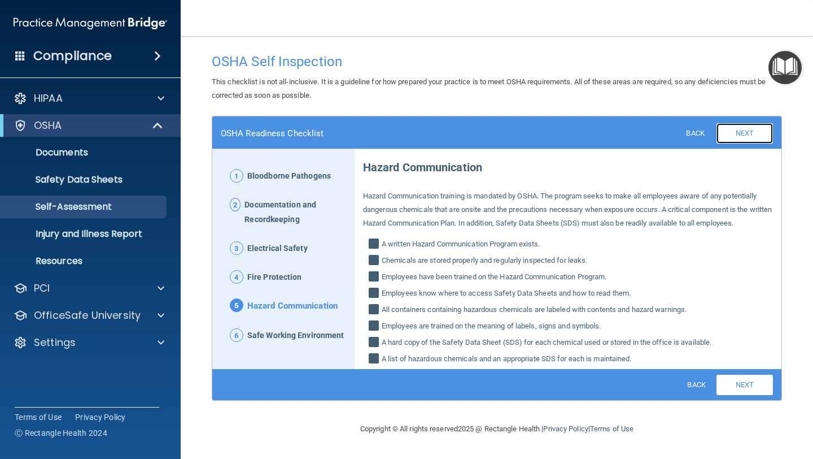
click at [745, 137] on link "Next" at bounding box center [745, 133] width 56 height 20
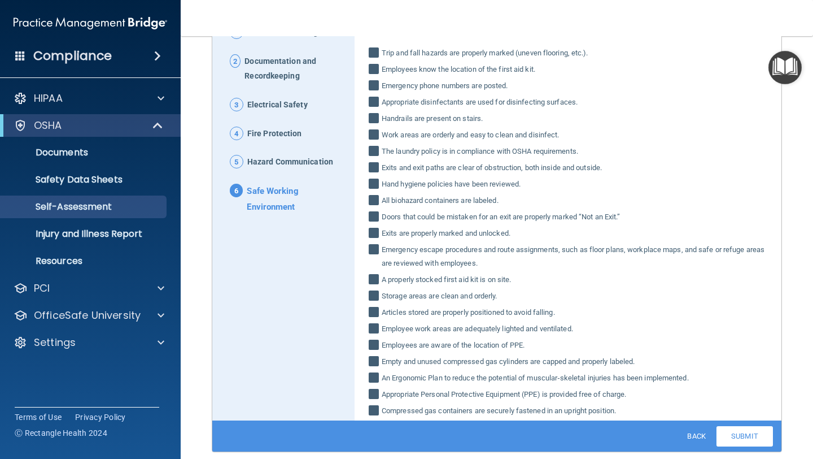
scroll to position [182, 0]
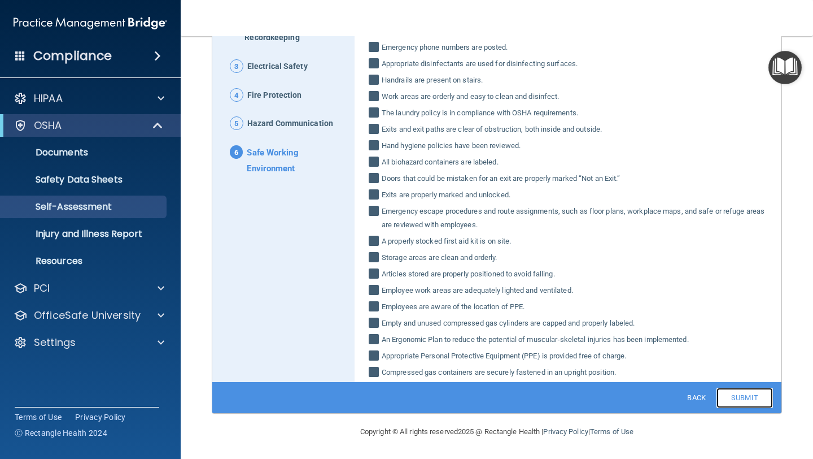
click at [741, 398] on link "Submit" at bounding box center [745, 397] width 56 height 20
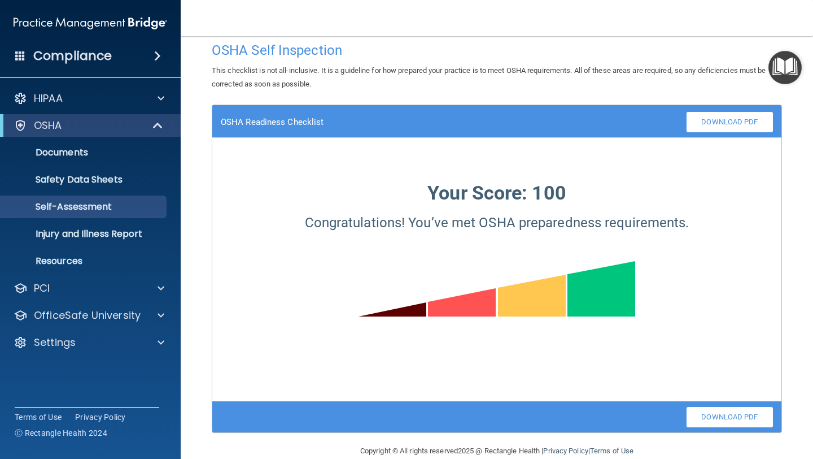
scroll to position [0, 0]
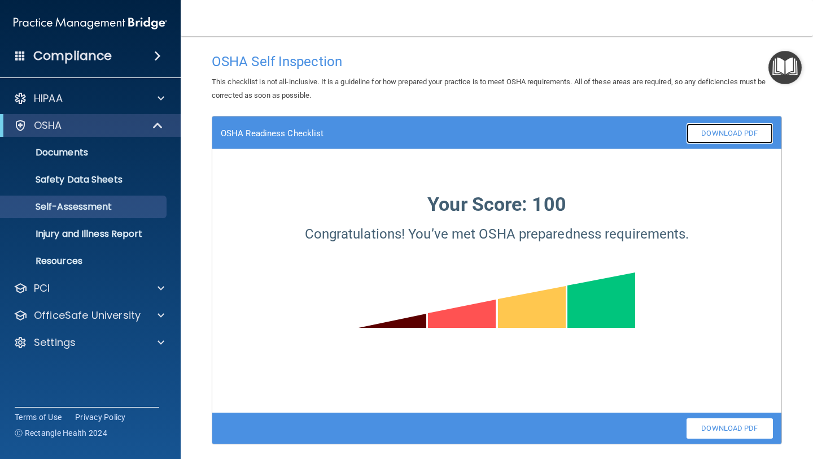
click at [723, 134] on link "Download PDF" at bounding box center [730, 133] width 86 height 20
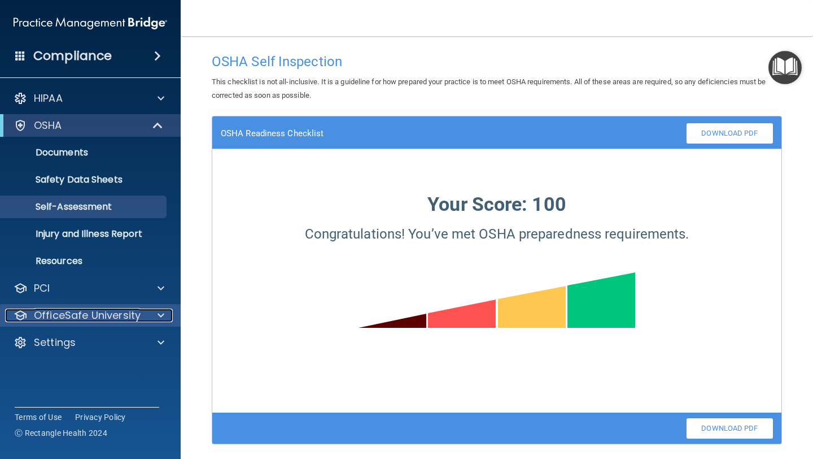
click at [64, 311] on p "OfficeSafe University" at bounding box center [87, 315] width 107 height 14
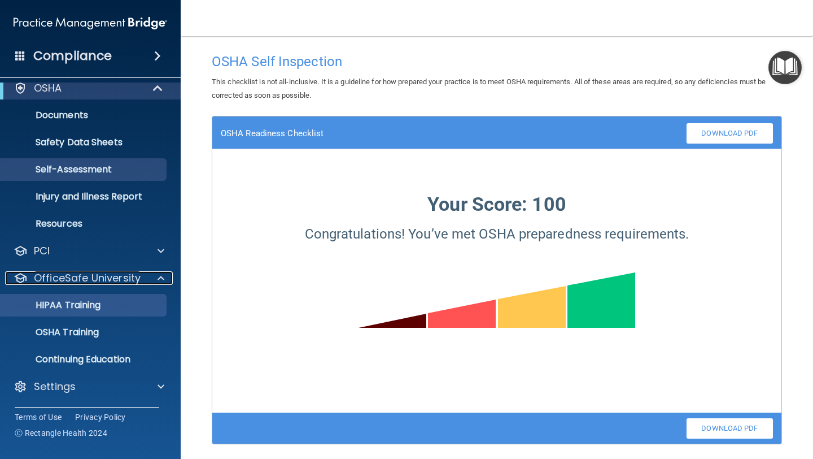
scroll to position [36, 0]
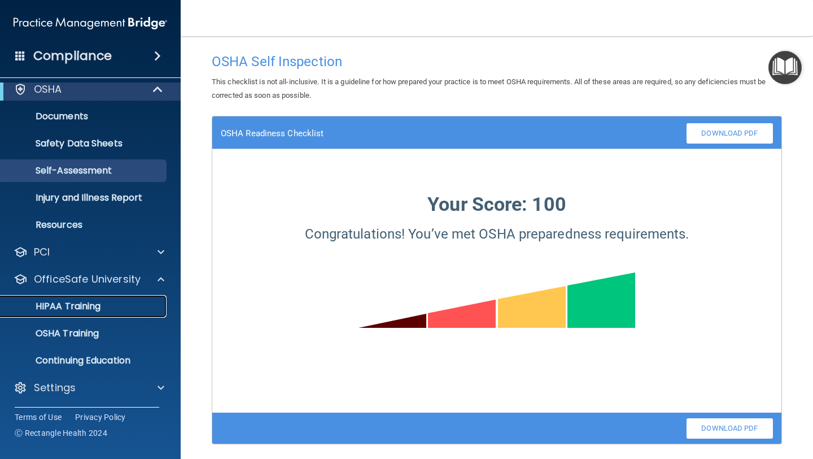
click at [67, 309] on p "HIPAA Training" at bounding box center [53, 305] width 93 height 11
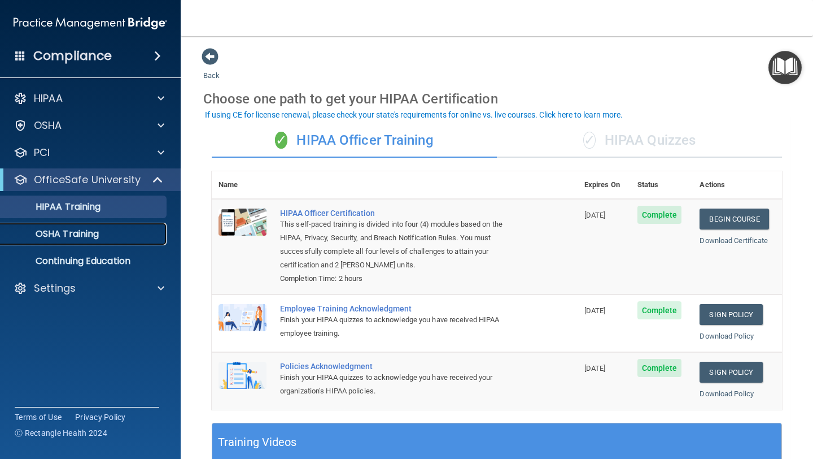
click at [73, 233] on p "OSHA Training" at bounding box center [52, 233] width 91 height 11
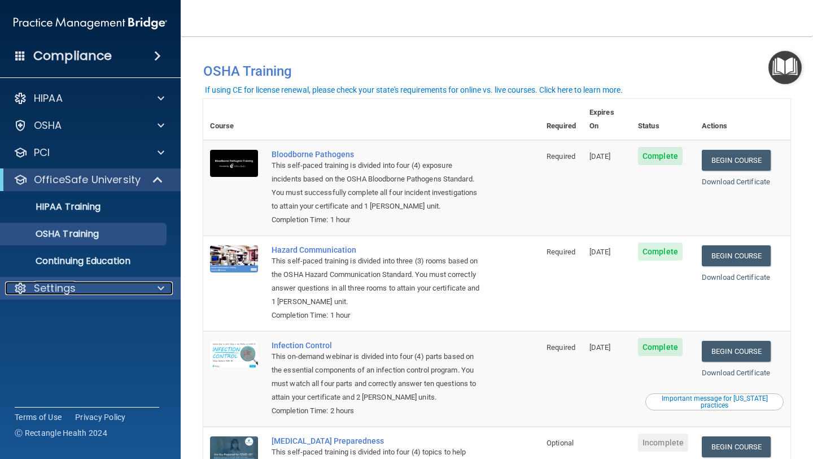
click at [54, 291] on p "Settings" at bounding box center [55, 288] width 42 height 14
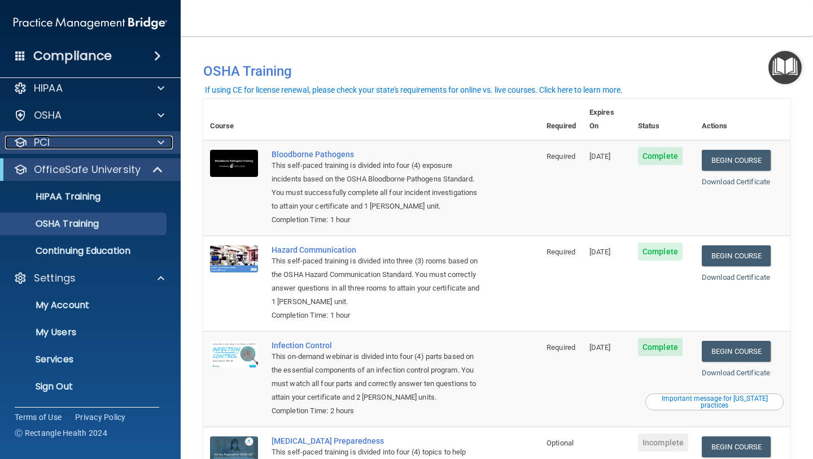
click at [48, 142] on p "PCI" at bounding box center [42, 143] width 16 height 14
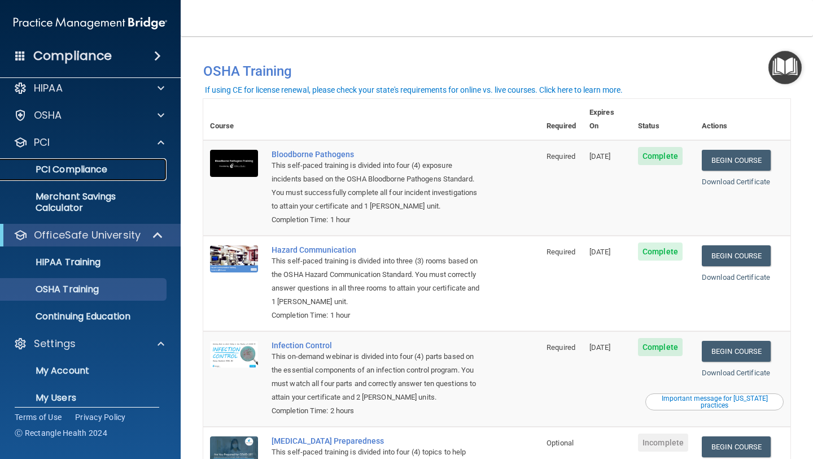
click at [71, 169] on p "PCI Compliance" at bounding box center [84, 169] width 154 height 11
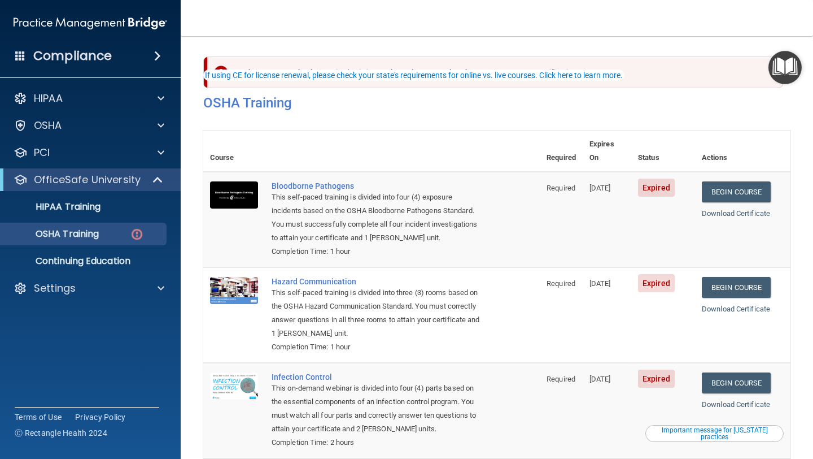
scroll to position [46, 0]
